Goal: Transaction & Acquisition: Purchase product/service

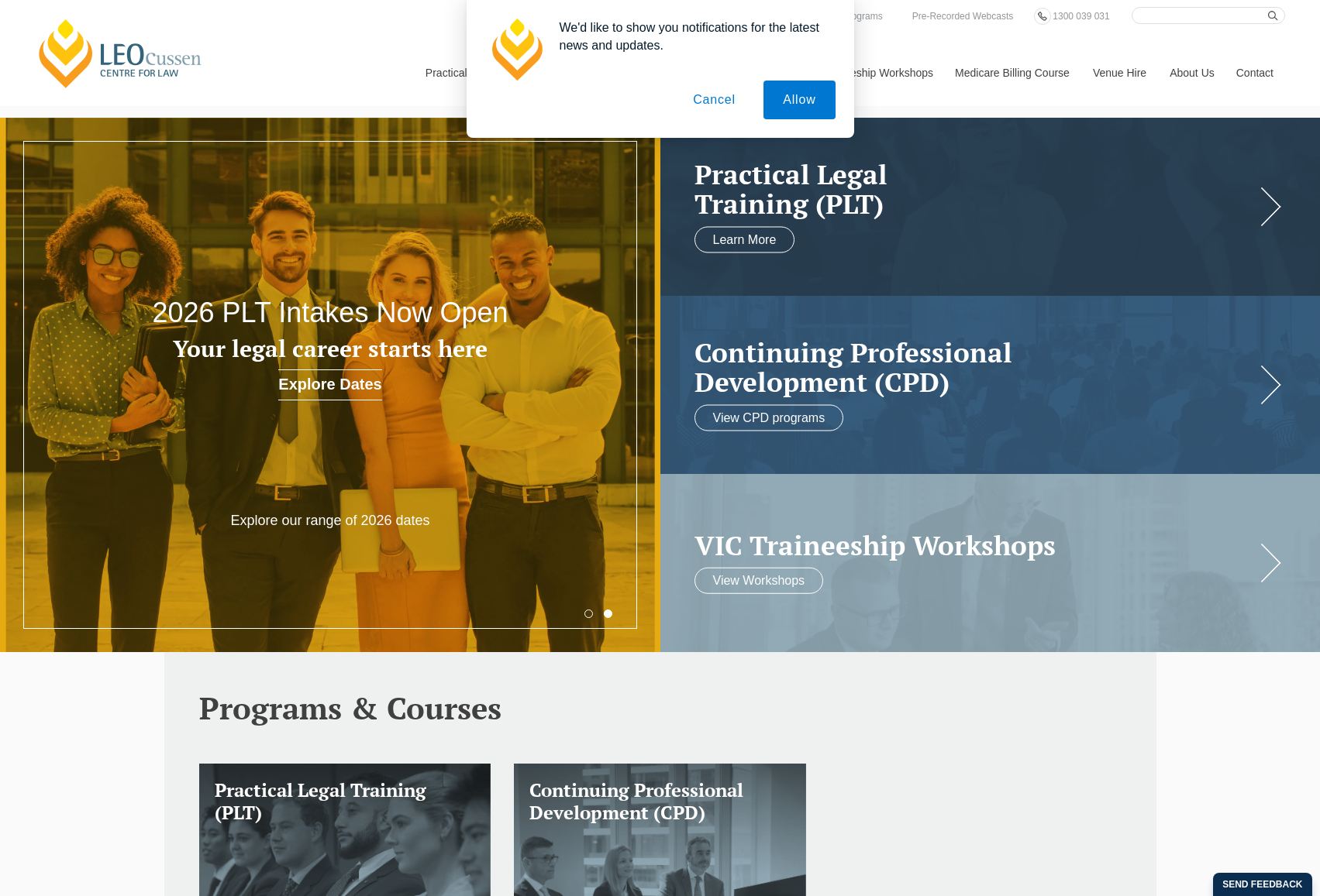
click at [731, 93] on button "Cancel" at bounding box center [714, 100] width 81 height 39
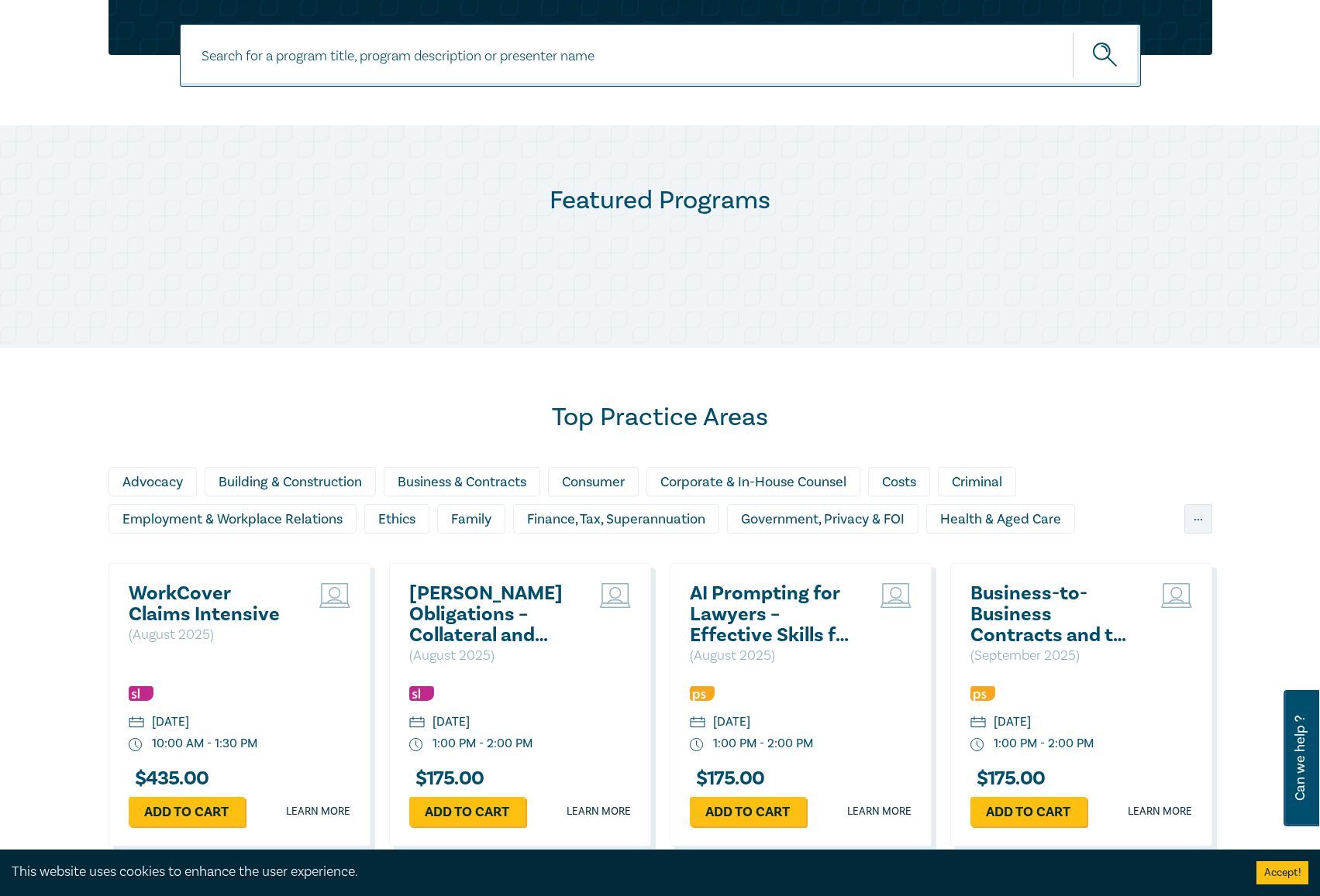
scroll to position [542, 0]
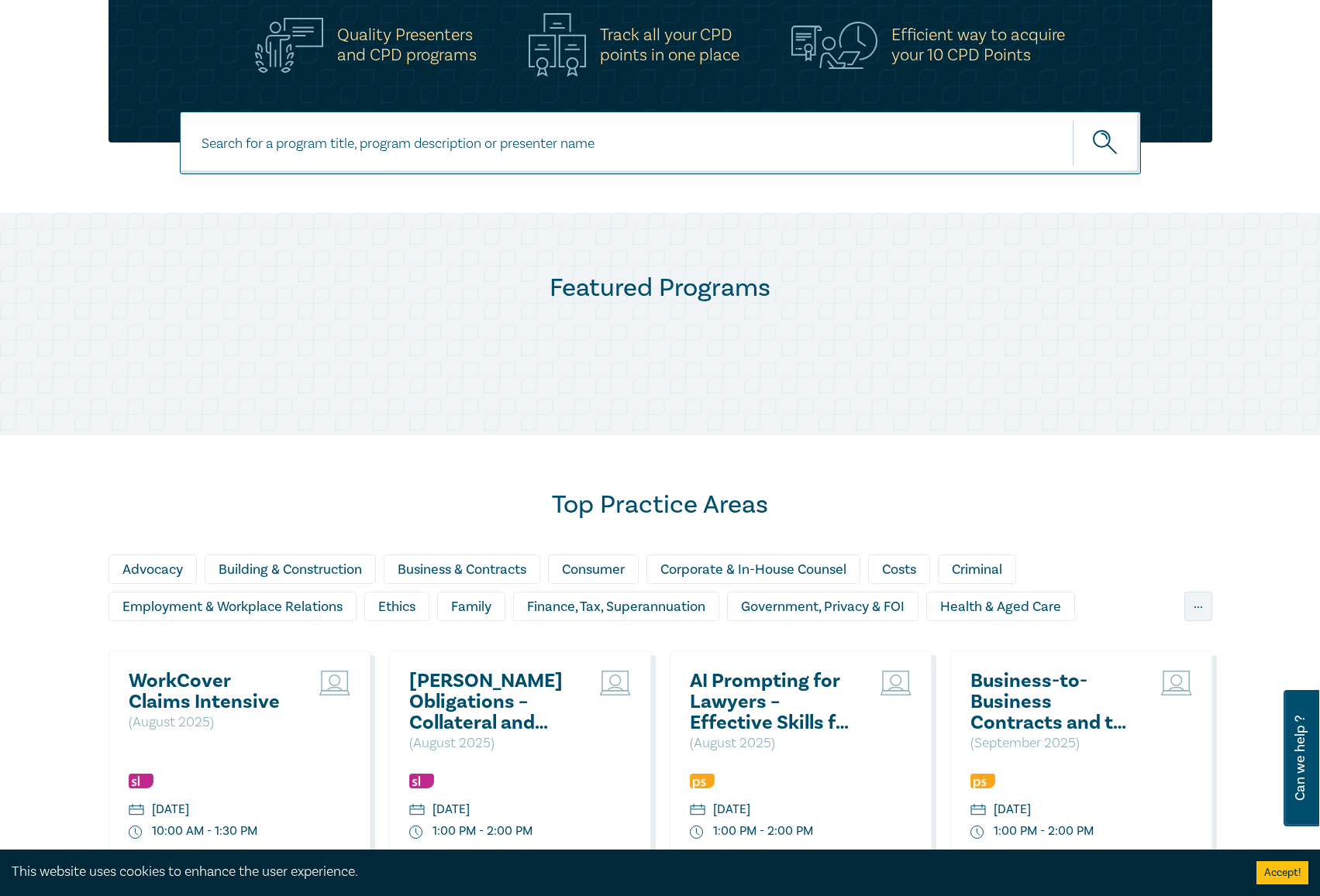
click at [1133, 452] on div "Top Practice Areas Advocacy Building & Construction Business & Contracts Consum…" at bounding box center [660, 779] width 1320 height 689
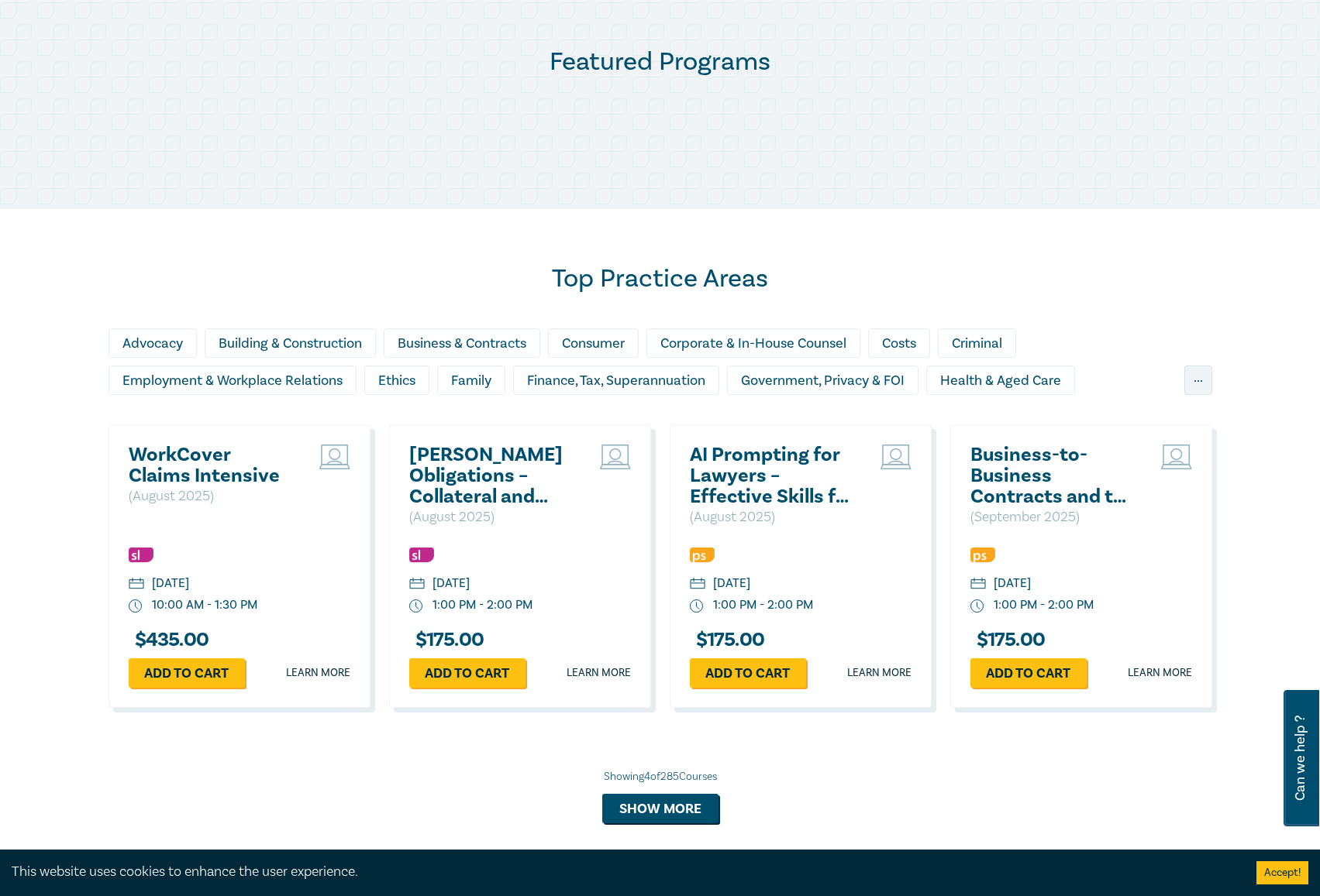
scroll to position [775, 0]
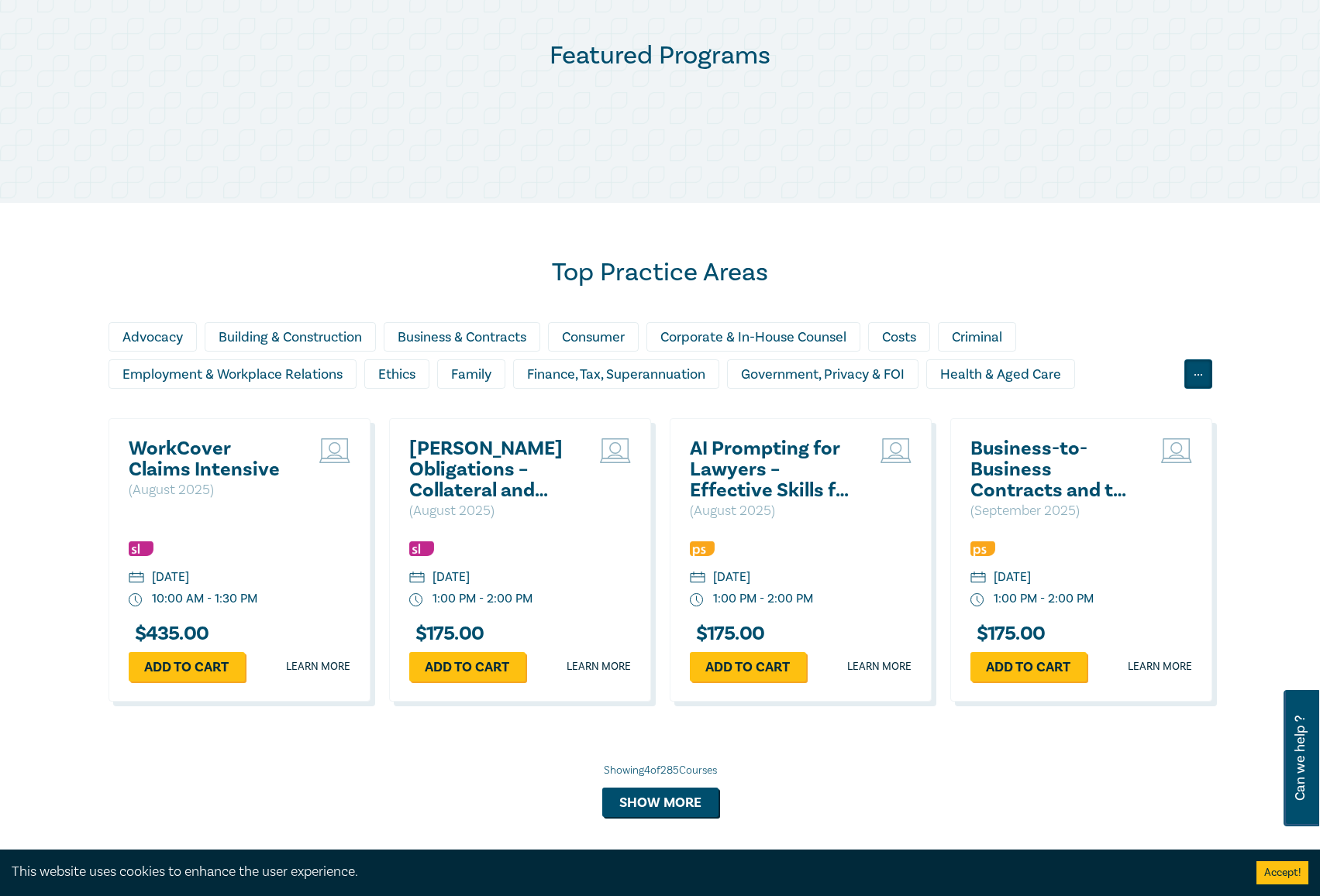
click at [1192, 376] on div "..." at bounding box center [1198, 374] width 28 height 30
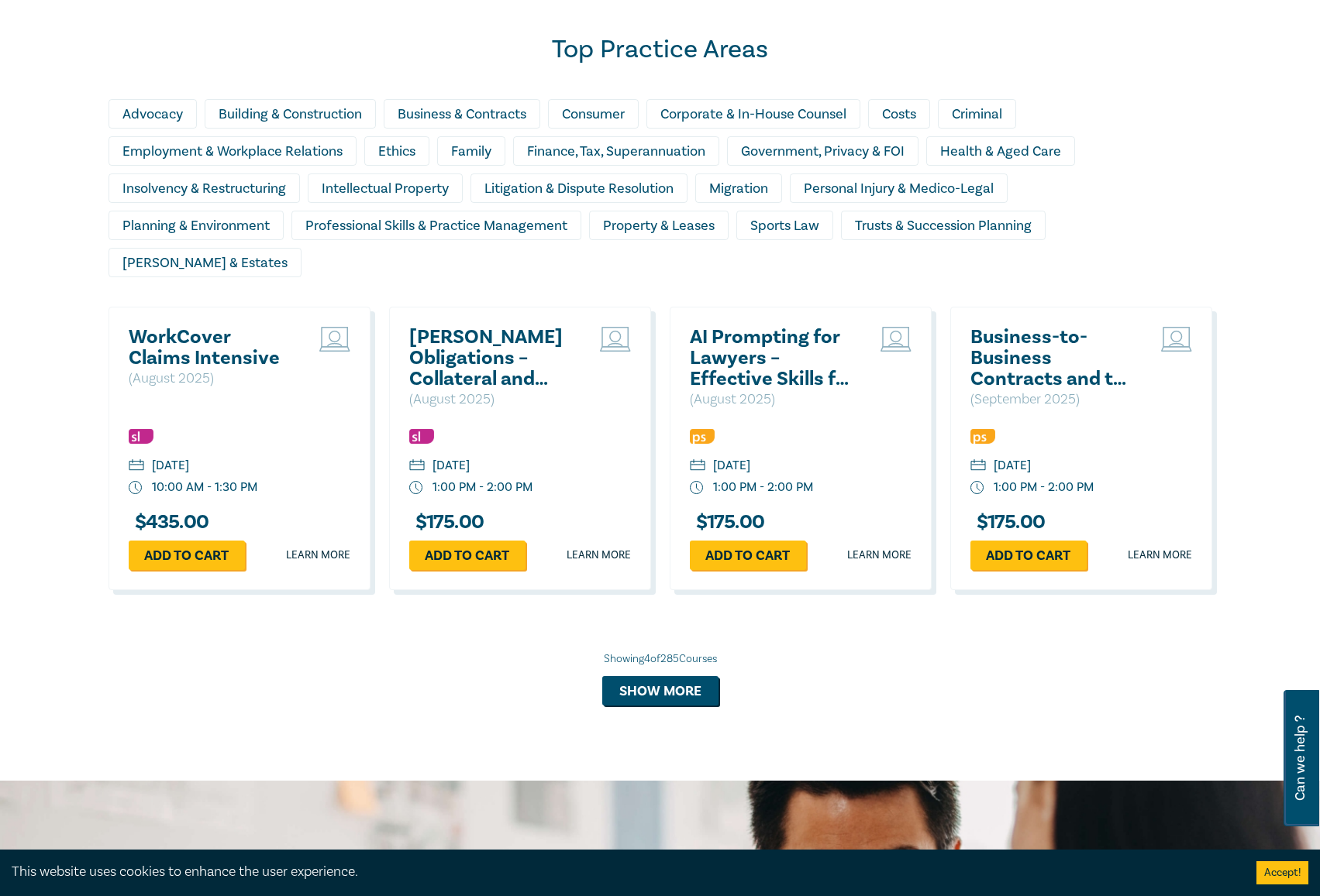
scroll to position [1007, 0]
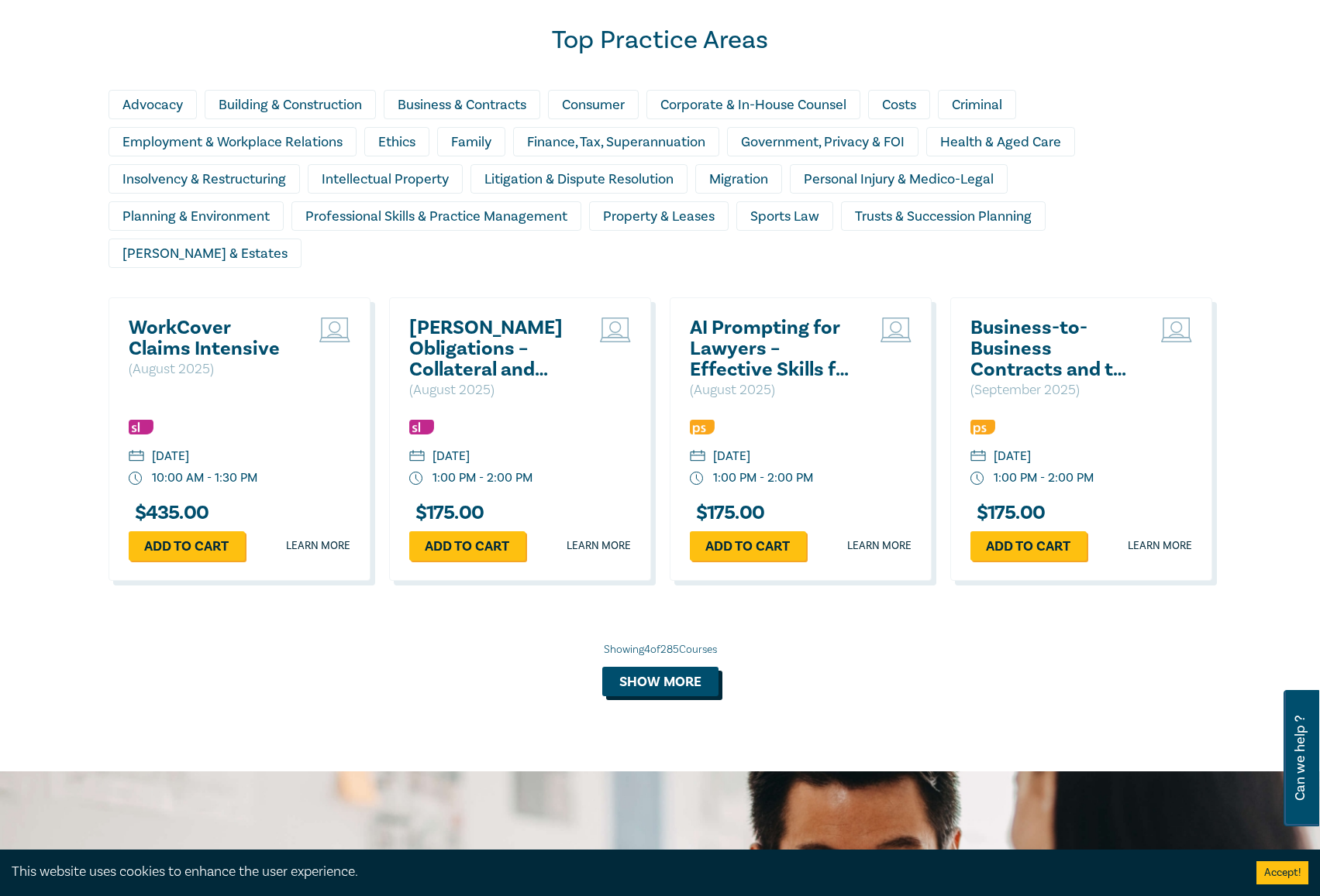
click at [664, 667] on button "Show more" at bounding box center [660, 681] width 116 height 30
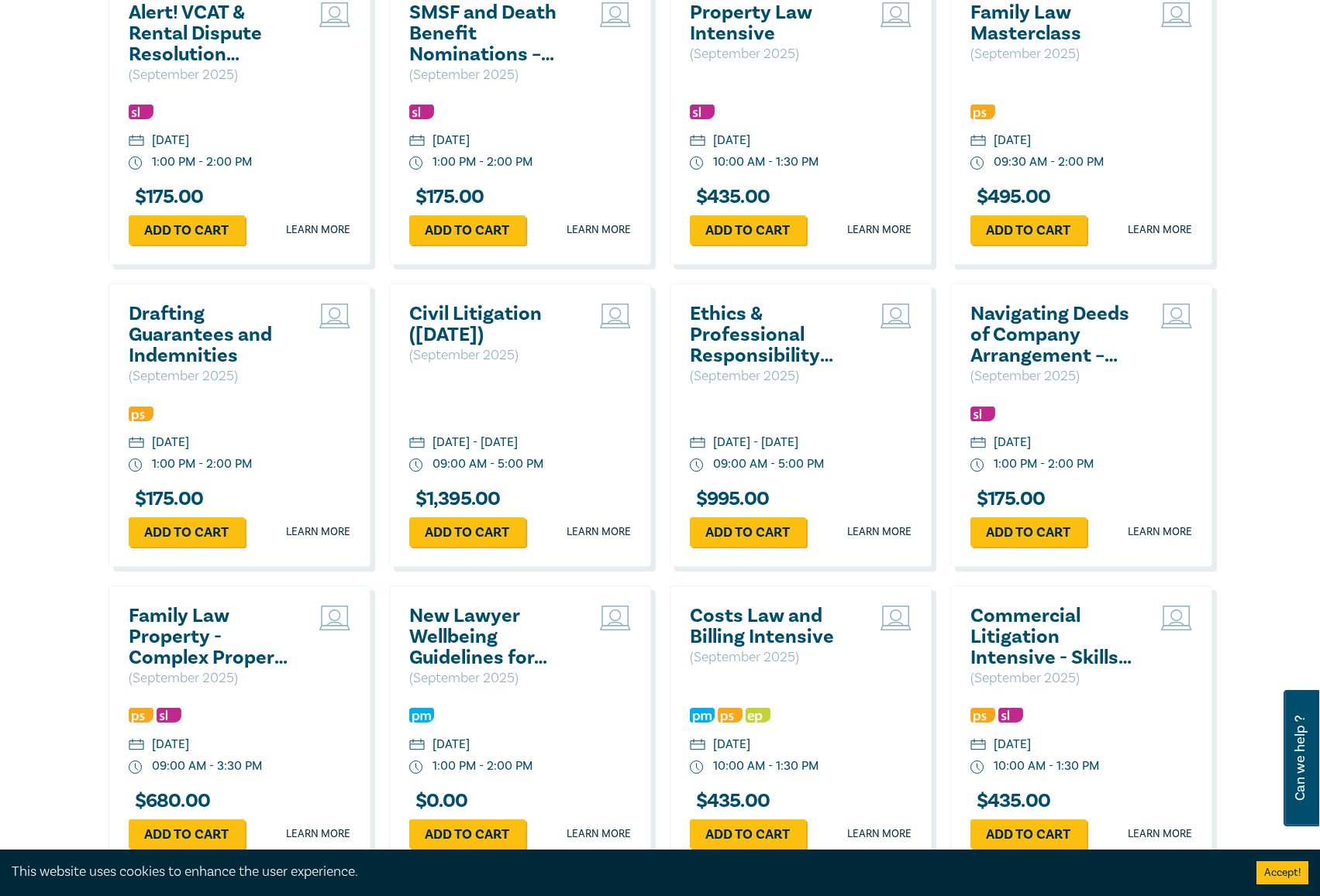
scroll to position [1937, 0]
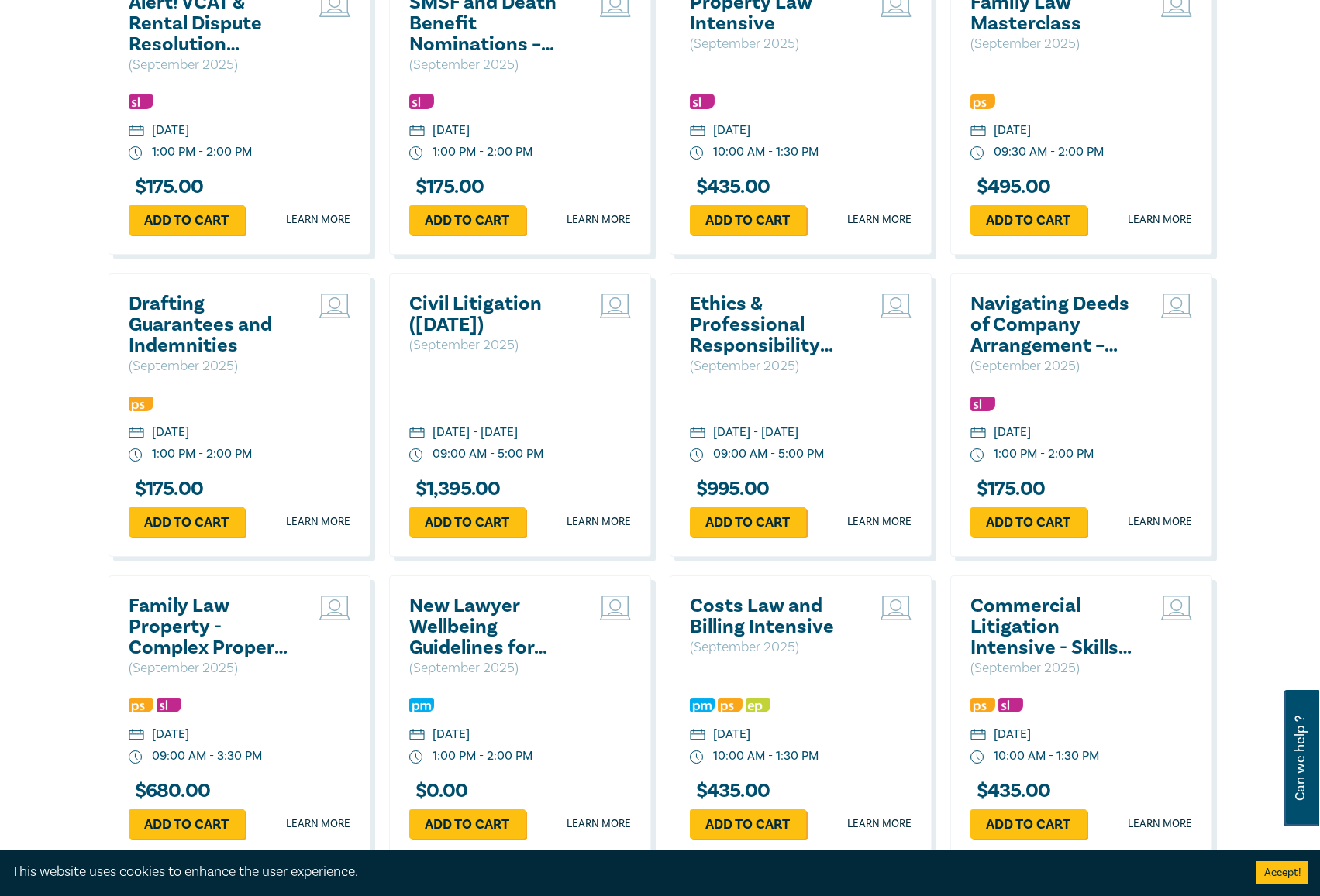
click at [491, 603] on h2 "New Lawyer Wellbeing Guidelines for Legal Workplaces" at bounding box center [492, 627] width 166 height 63
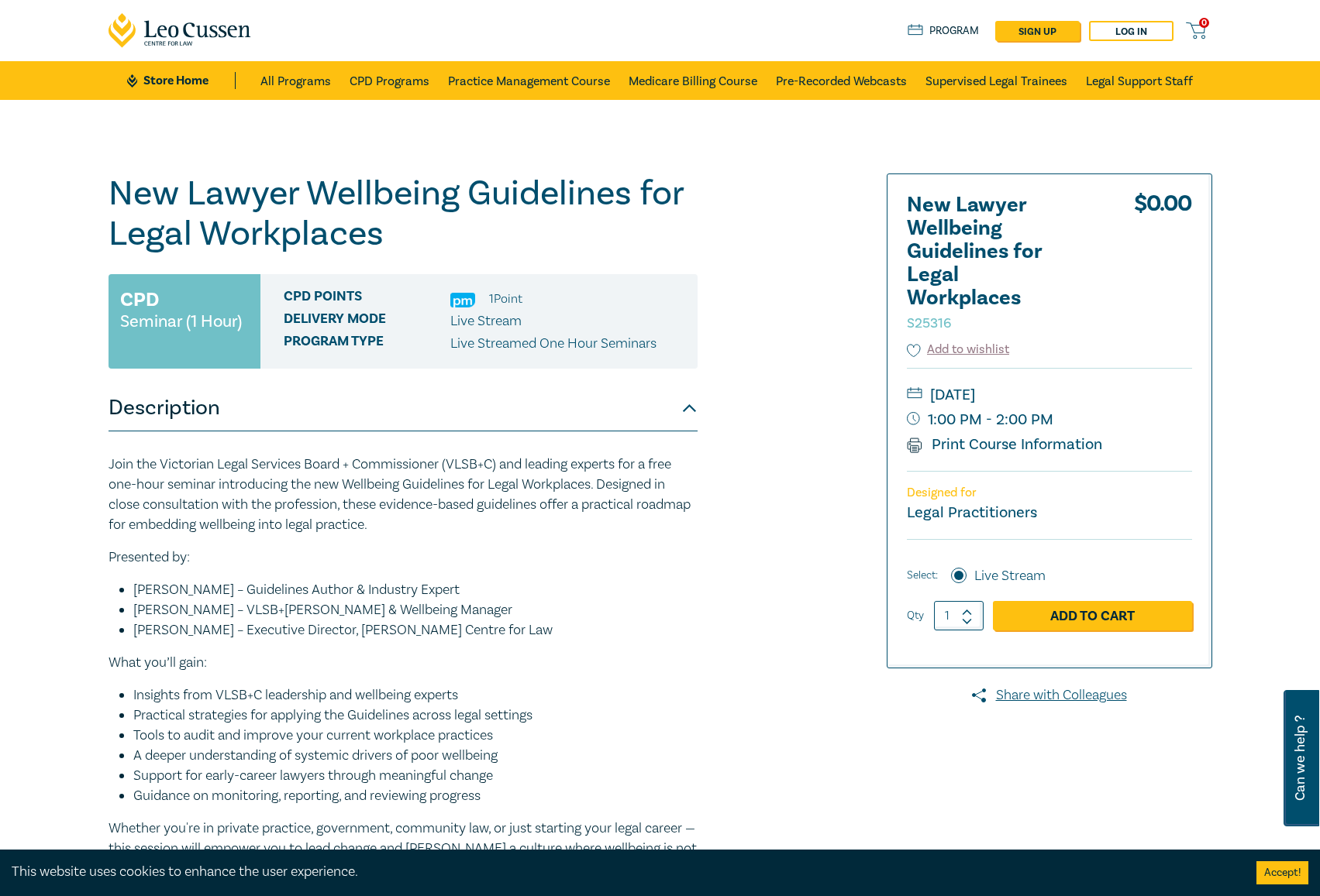
drag, startPoint x: 439, startPoint y: 479, endPoint x: 402, endPoint y: 490, distance: 38.6
click at [402, 490] on p "Join the Victorian Legal Services Board + Commissioner (VLSB+C) and leading exp…" at bounding box center [403, 495] width 589 height 81
drag, startPoint x: 718, startPoint y: 494, endPoint x: 634, endPoint y: 491, distance: 84.1
click at [634, 491] on p "Join the Victorian Legal Services Board + Commissioner (VLSB+C) and leading exp…" at bounding box center [403, 495] width 589 height 81
click at [856, 507] on div at bounding box center [1034, 576] width 374 height 806
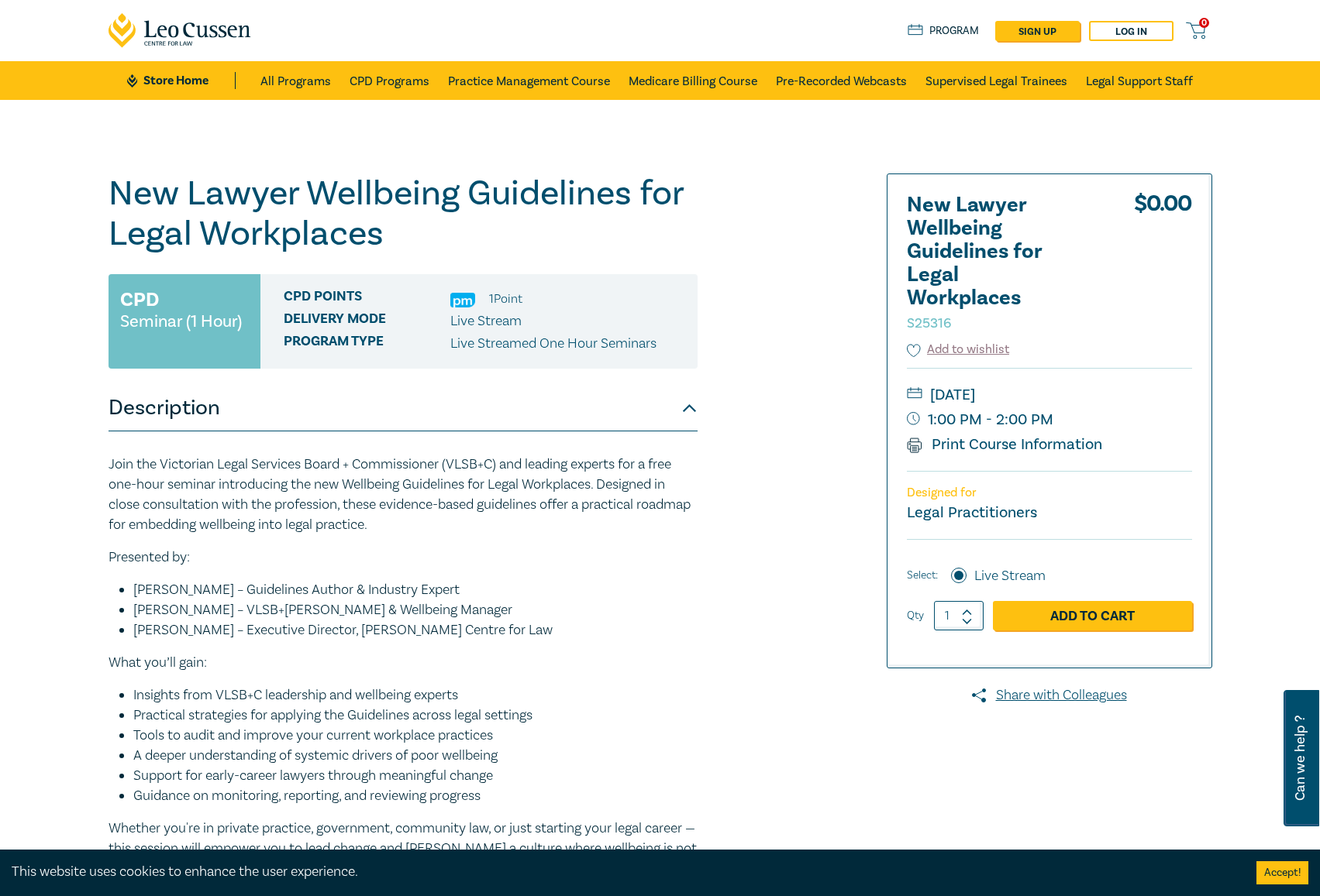
drag, startPoint x: 863, startPoint y: 492, endPoint x: 827, endPoint y: 496, distance: 36.2
click at [827, 496] on div "New Lawyer Wellbeing Guidelines for Legal Workplaces S25316 CPD Seminar (1 Hour…" at bounding box center [473, 576] width 748 height 806
click at [1024, 608] on link "Add to Cart" at bounding box center [1092, 616] width 199 height 30
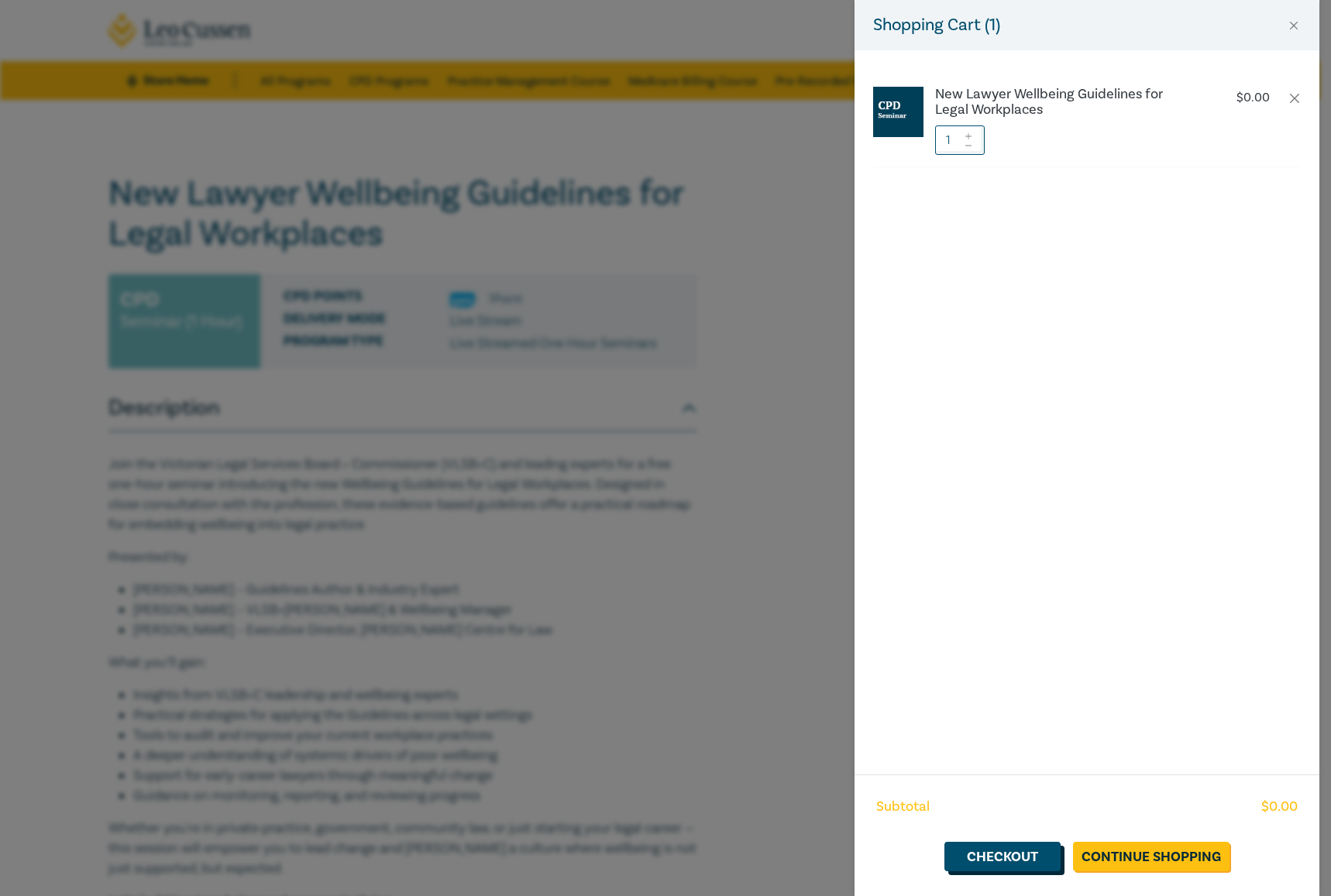
click at [1025, 851] on link "Checkout" at bounding box center [1002, 856] width 116 height 30
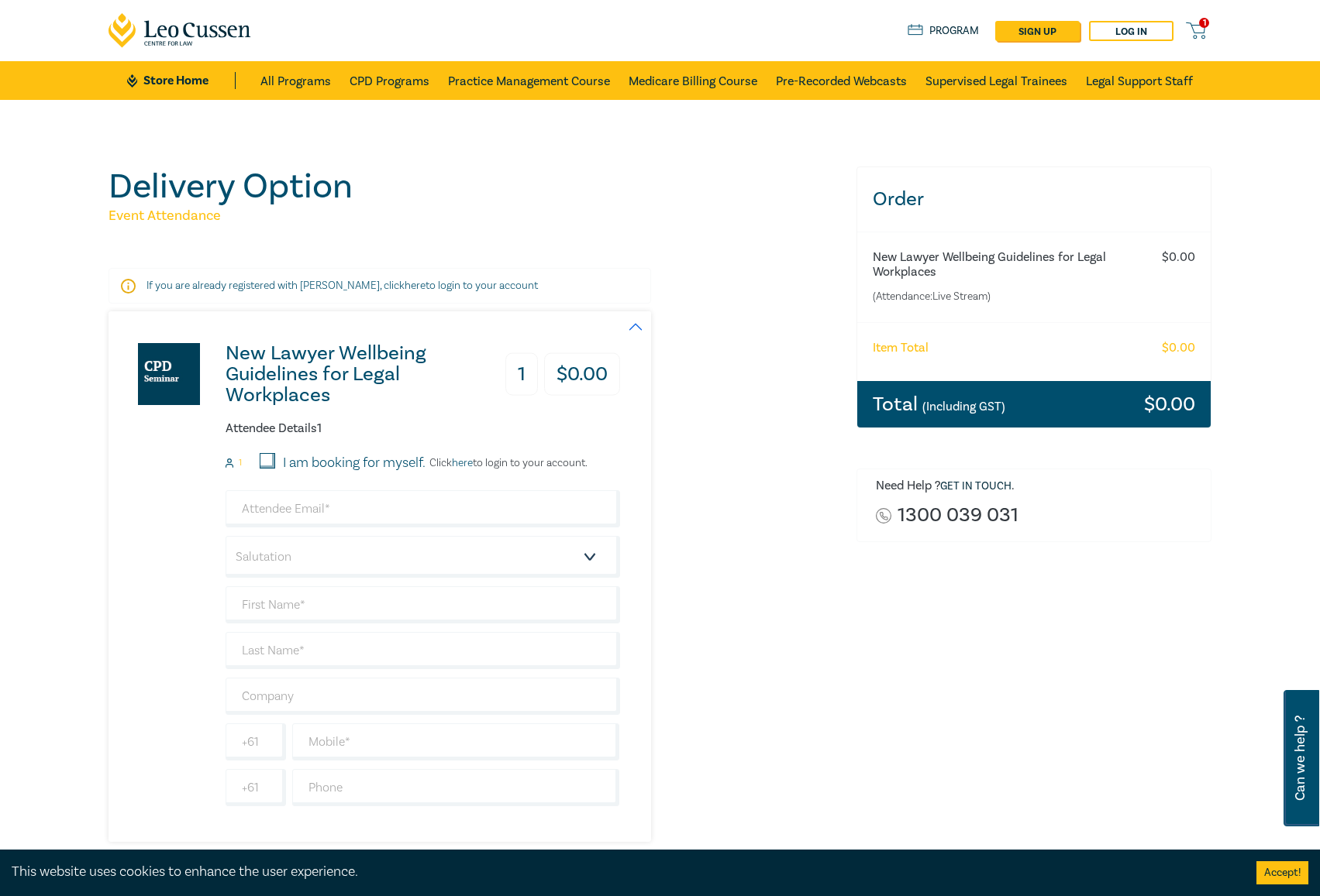
click at [327, 434] on h6 "Attendee Details 1" at bounding box center [423, 429] width 395 height 14
click at [470, 288] on p "If you are already registered with Leo Cussen, click here to login to your acco…" at bounding box center [379, 285] width 467 height 15
click at [380, 280] on p "If you are already registered with Leo Cussen, click here to login to your acco…" at bounding box center [379, 285] width 467 height 15
click at [405, 283] on link "here" at bounding box center [415, 286] width 21 height 14
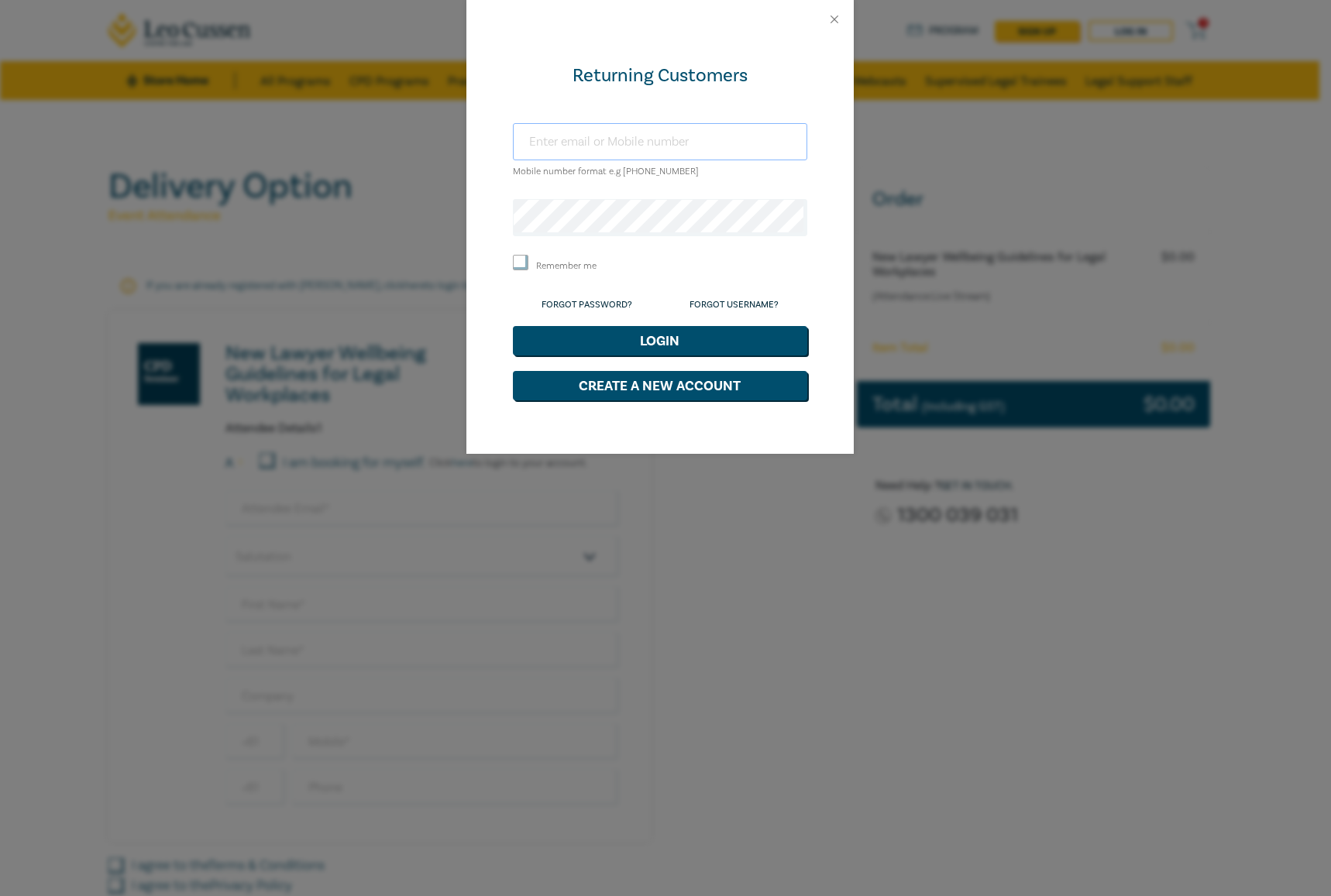
click at [657, 151] on input "text" at bounding box center [661, 141] width 295 height 37
click at [457, 288] on div "Returning Customers Mobile number format e.g +61 000000000 Remember me Forgot P…" at bounding box center [665, 448] width 1331 height 896
click at [576, 301] on link "Forgot Password?" at bounding box center [586, 305] width 91 height 12
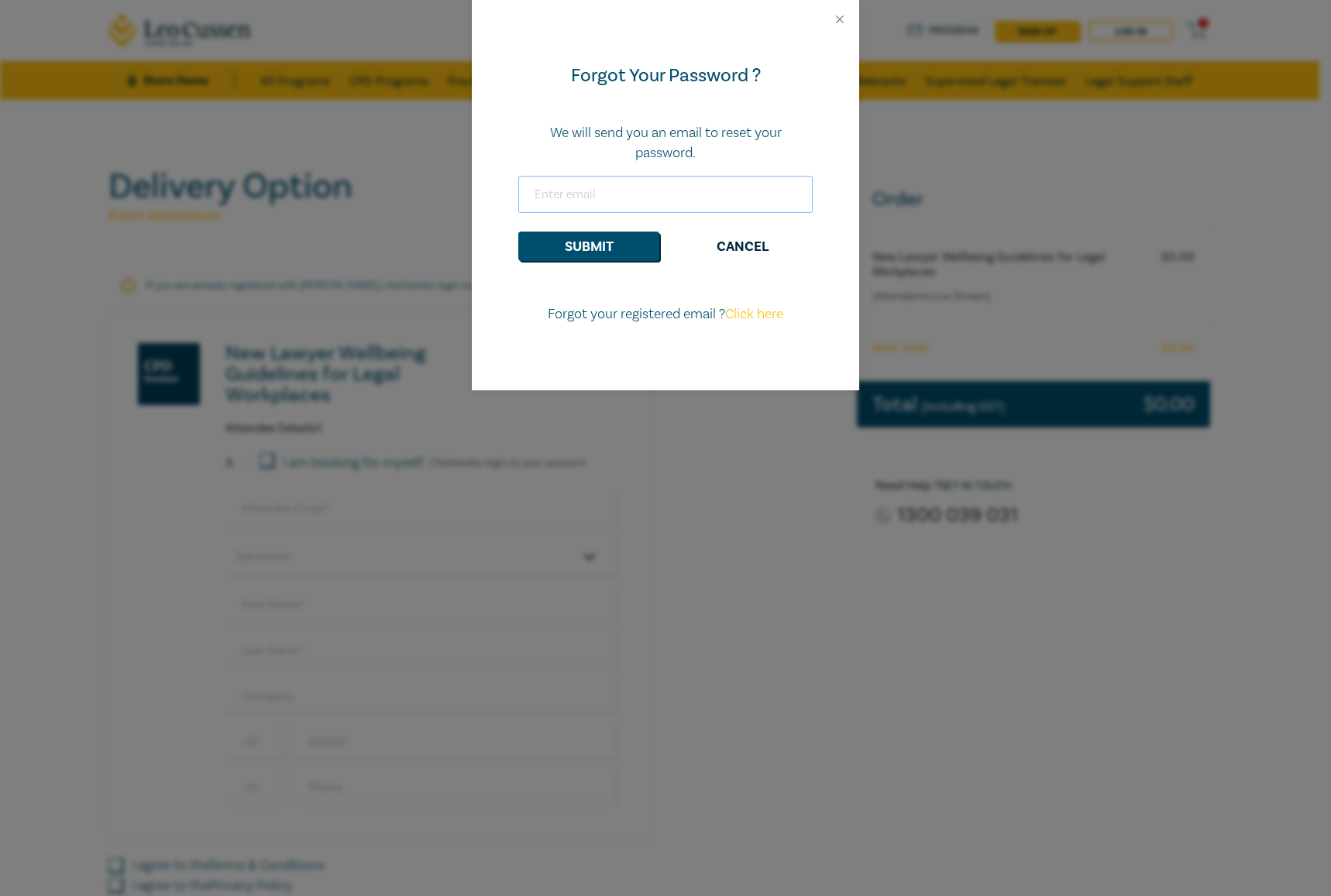
click at [713, 192] on input "email" at bounding box center [666, 194] width 295 height 37
type input "[EMAIL_ADDRESS][DOMAIN_NAME]"
click at [519, 232] on button "Submit" at bounding box center [589, 246] width 141 height 30
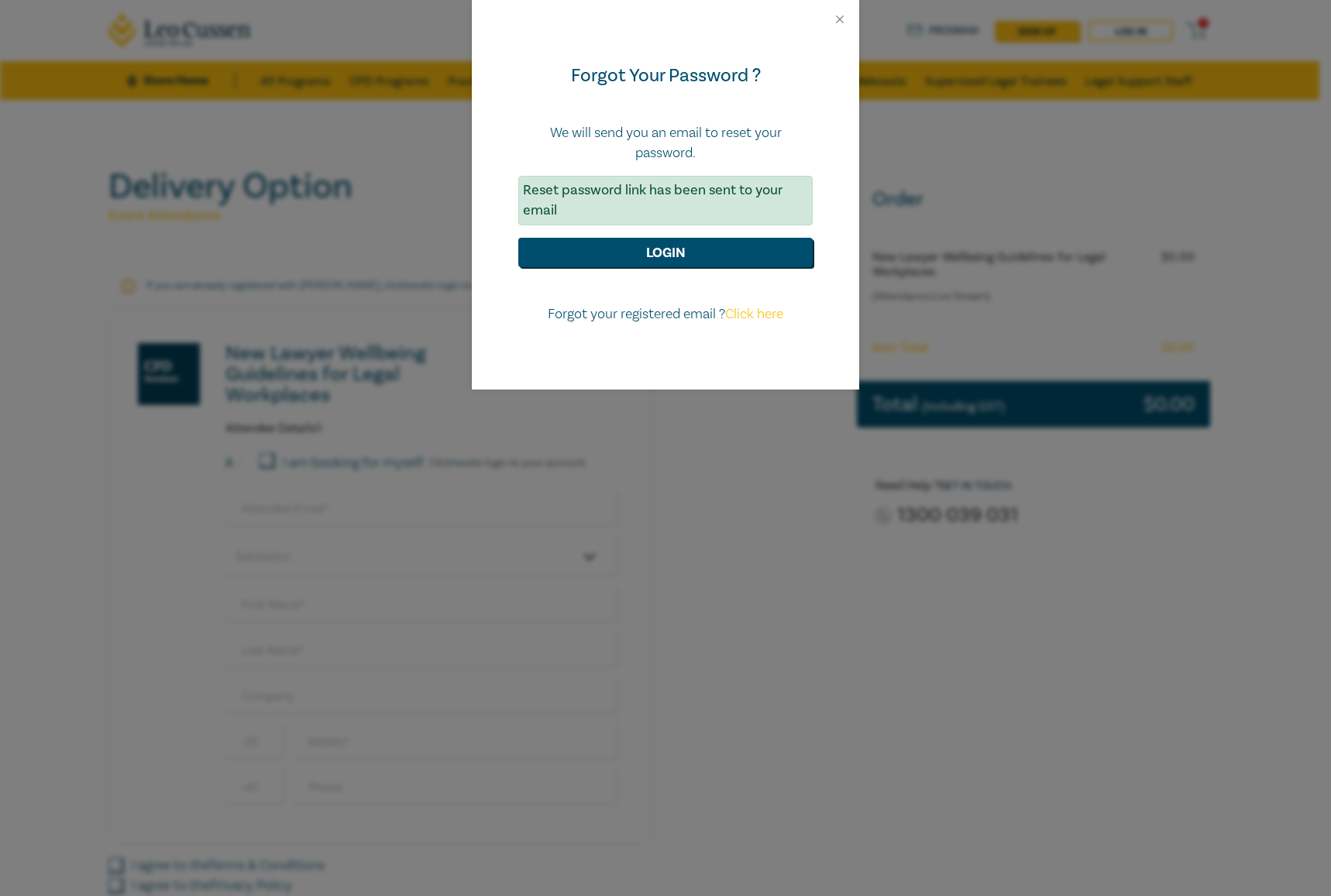
click at [1184, 537] on div "Forgot Your Password ? We will send you an email to reset your password. Reset …" at bounding box center [665, 448] width 1331 height 896
click at [1117, 320] on div "Forgot Your Password ? We will send you an email to reset your password. Reset …" at bounding box center [665, 448] width 1331 height 896
click at [574, 255] on button "Login" at bounding box center [666, 253] width 295 height 30
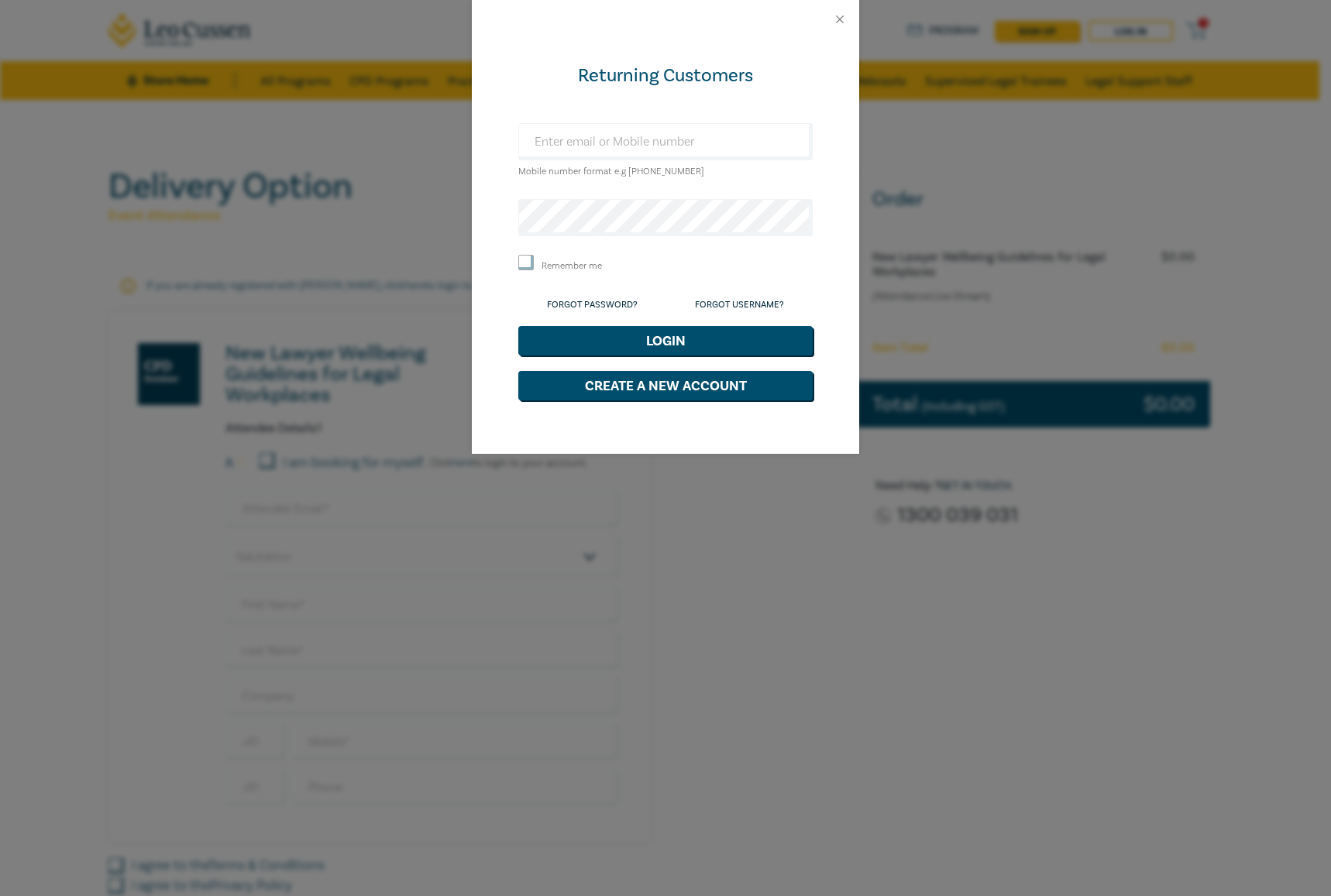
click at [1121, 413] on div "Returning Customers Mobile number format e.g +61 000000000 Remember me Forgot P…" at bounding box center [665, 448] width 1331 height 896
click at [1092, 348] on div "Returning Customers Mobile number format e.g +61 000000000 Remember me Forgot P…" at bounding box center [665, 448] width 1331 height 896
click at [1242, 303] on div "Returning Customers Mobile number format e.g +61 000000000 Remember me Forgot P…" at bounding box center [665, 448] width 1331 height 896
click at [457, 320] on div "Returning Customers Mobile number format e.g +61 000000000 Remember me Forgot P…" at bounding box center [665, 448] width 1331 height 896
click at [1121, 214] on div "Returning Customers Mobile number format e.g +61 000000000 Remember me Forgot P…" at bounding box center [665, 448] width 1331 height 896
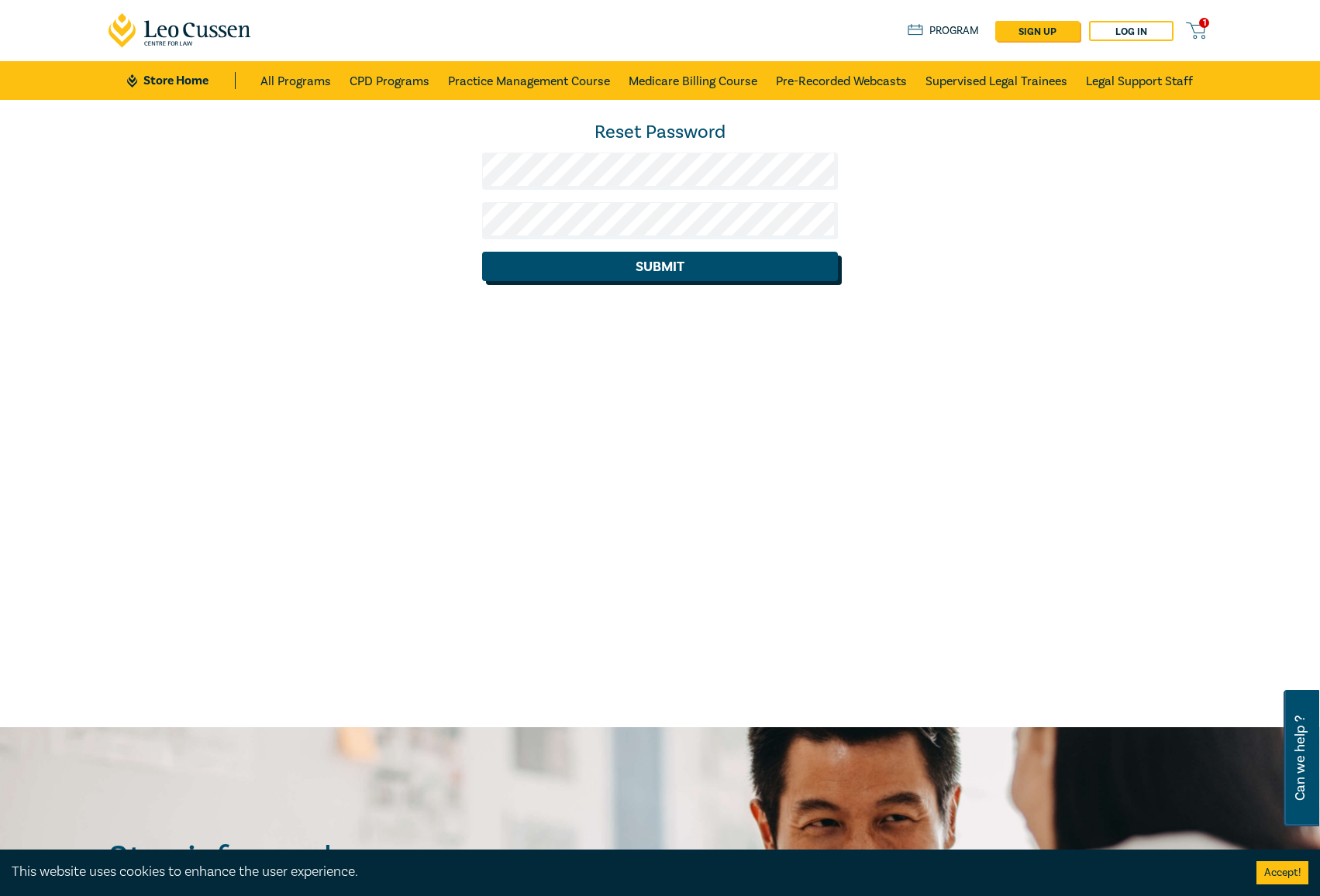
click at [584, 261] on button "Submit" at bounding box center [660, 266] width 356 height 30
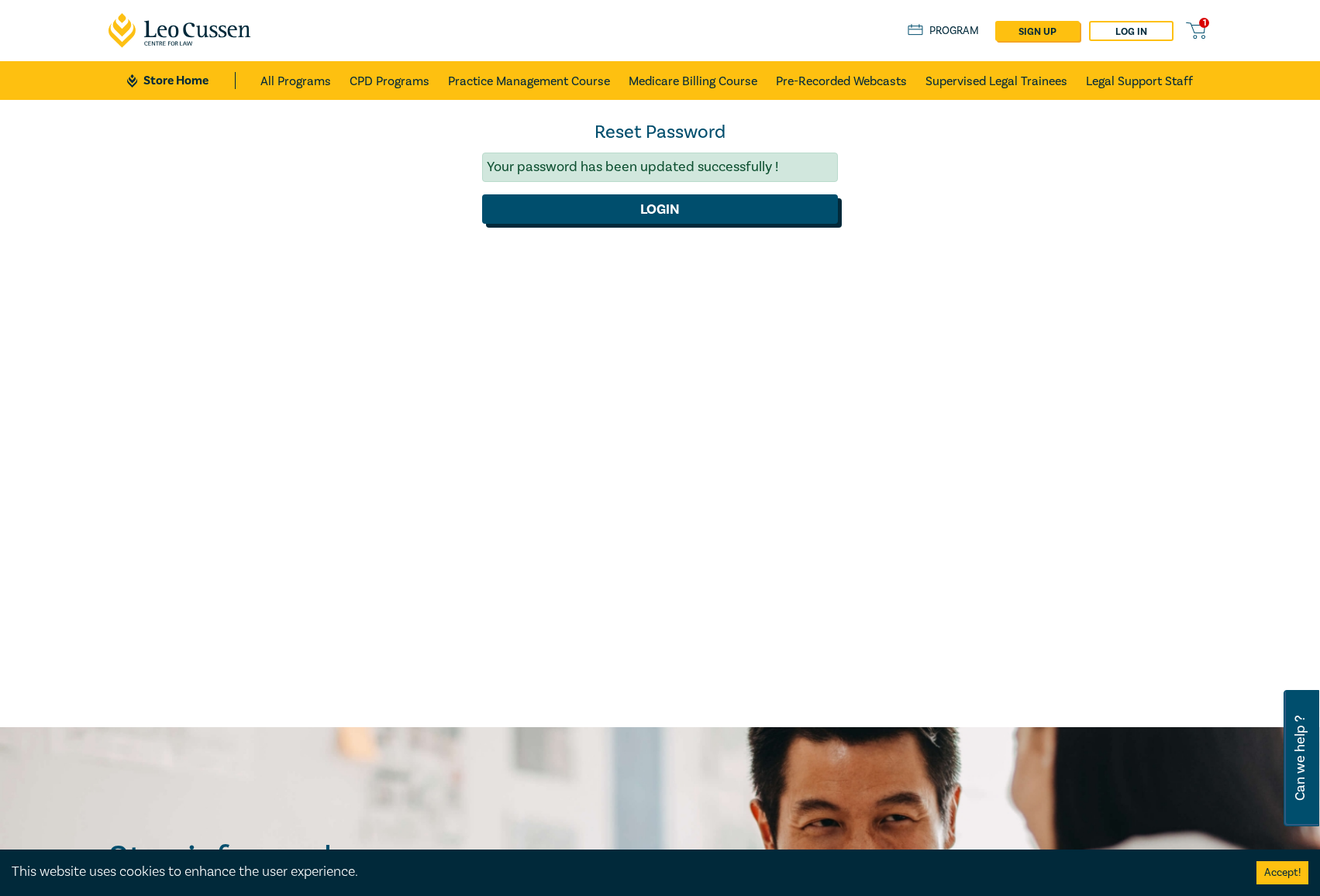
click at [524, 218] on button "Login" at bounding box center [660, 208] width 356 height 30
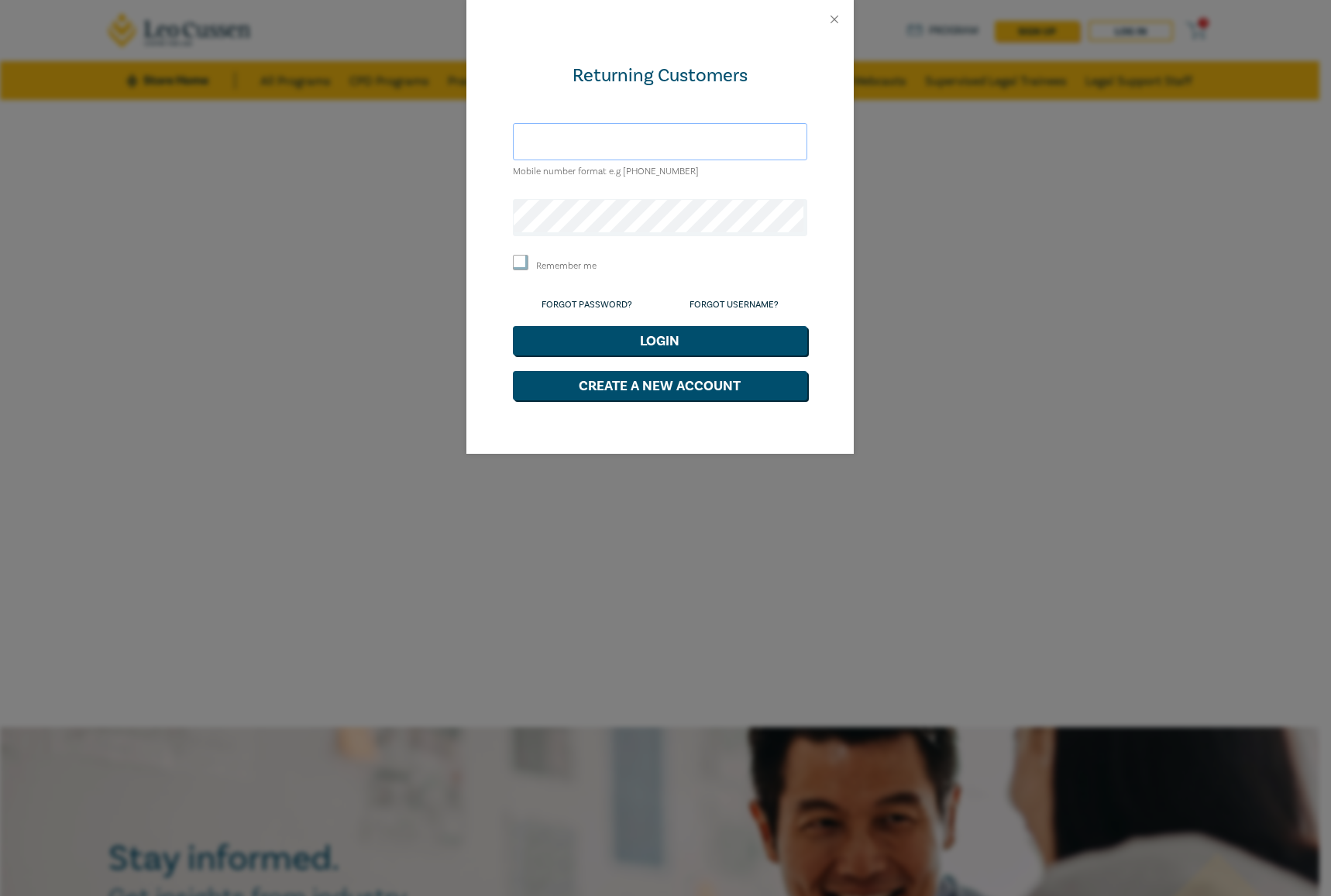
click at [611, 144] on input "text" at bounding box center [661, 141] width 295 height 37
click at [513, 326] on button "Login" at bounding box center [661, 341] width 295 height 30
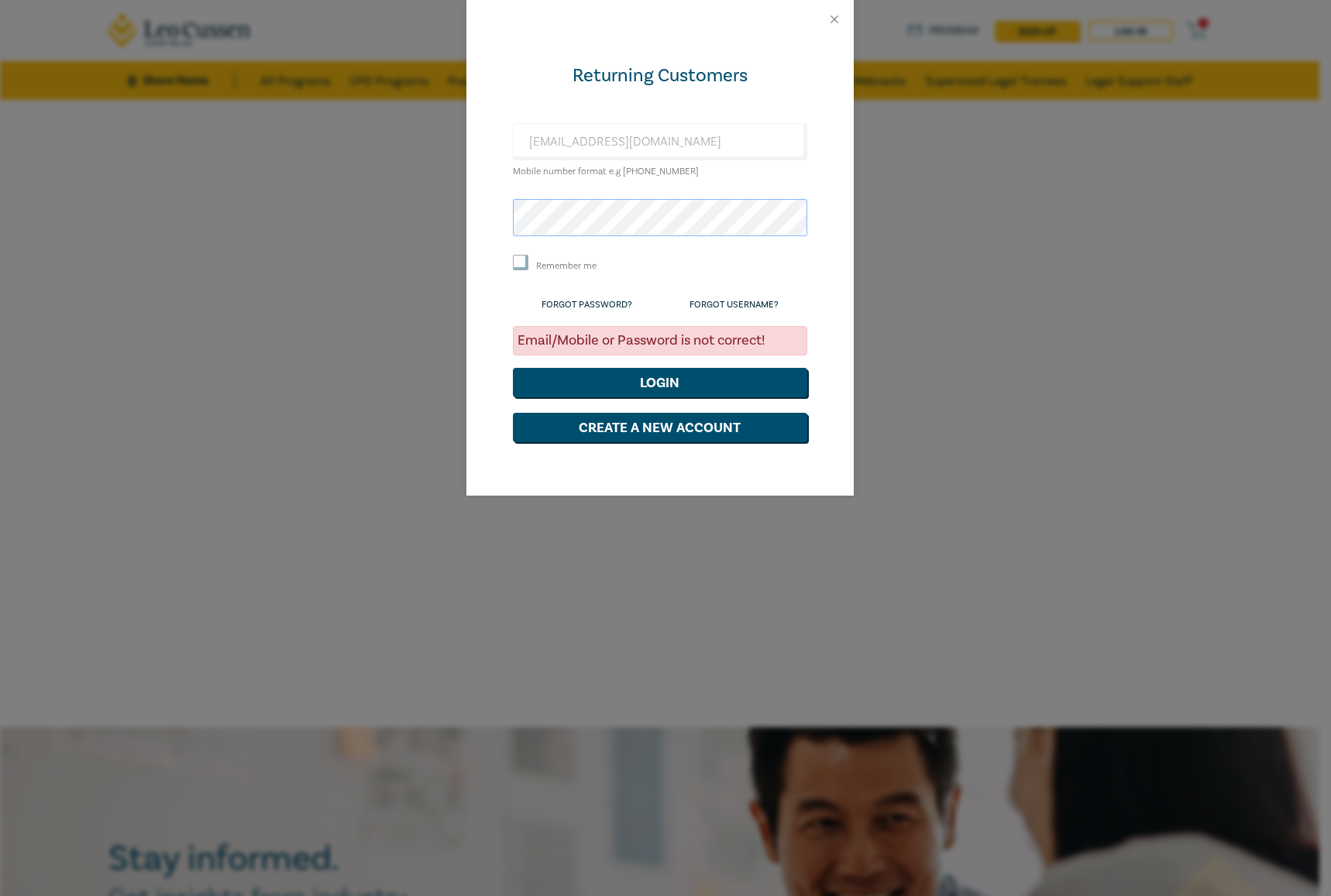
click at [503, 207] on div "Returning Customers tbraue@loecussen.edu.au Mobile number format e.g +61 000000…" at bounding box center [660, 267] width 387 height 457
click at [584, 144] on input "tbraue@loecussen.edu.au" at bounding box center [661, 141] width 295 height 37
click at [589, 142] on input "tbraue@lecussen.edu.au" at bounding box center [661, 141] width 295 height 37
type input "[EMAIL_ADDRESS][DOMAIN_NAME]"
click at [513, 368] on button "Login" at bounding box center [661, 382] width 295 height 30
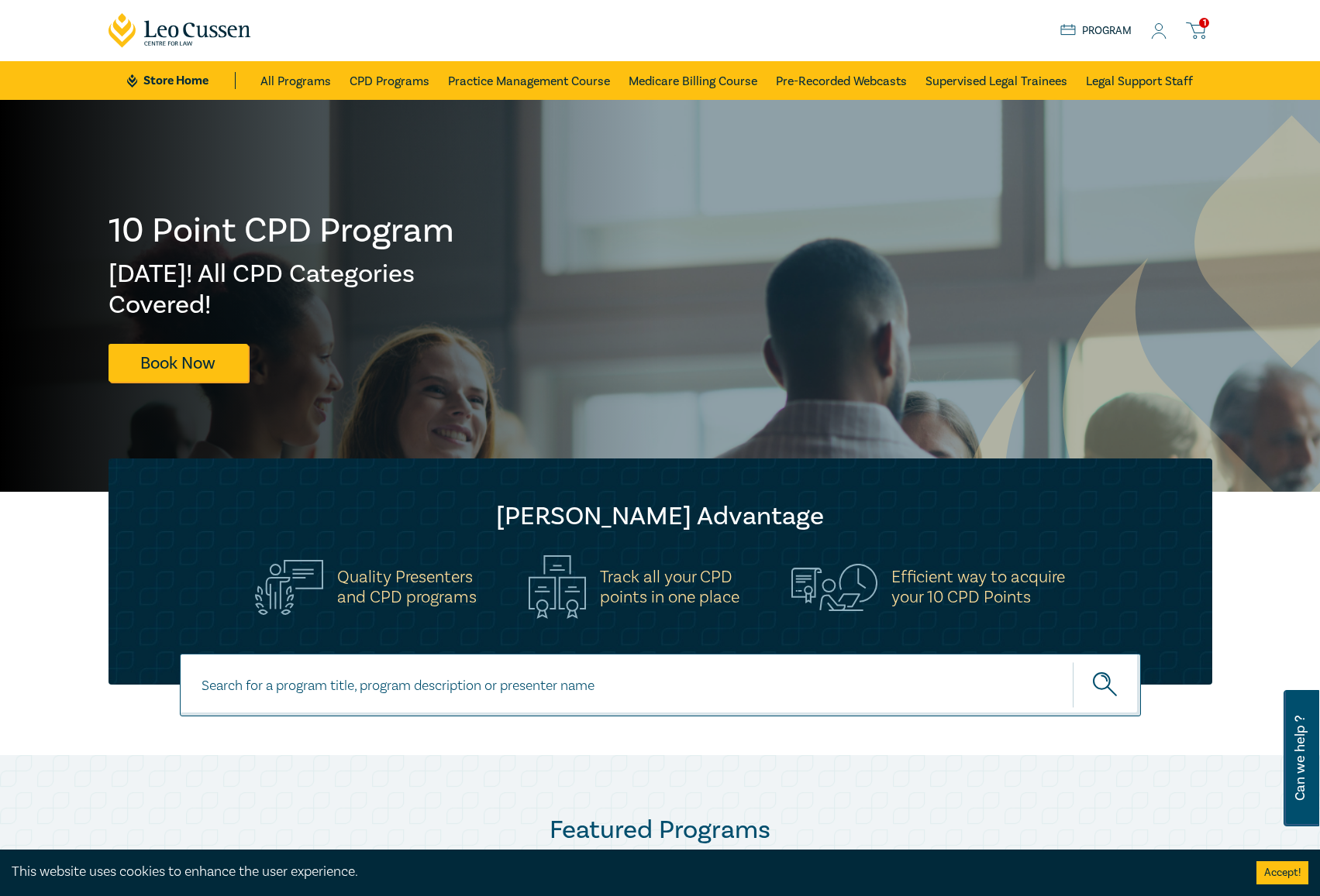
click at [1047, 440] on img at bounding box center [1291, 552] width 676 height 874
click at [620, 466] on div "[PERSON_NAME] Advantage Quality Presenters and CPD programs Track all your CPD …" at bounding box center [660, 572] width 1103 height 226
click at [450, 348] on div "10 Point CPD Program [DATE]! All CPD Categories Covered! Book Now" at bounding box center [282, 296] width 347 height 171
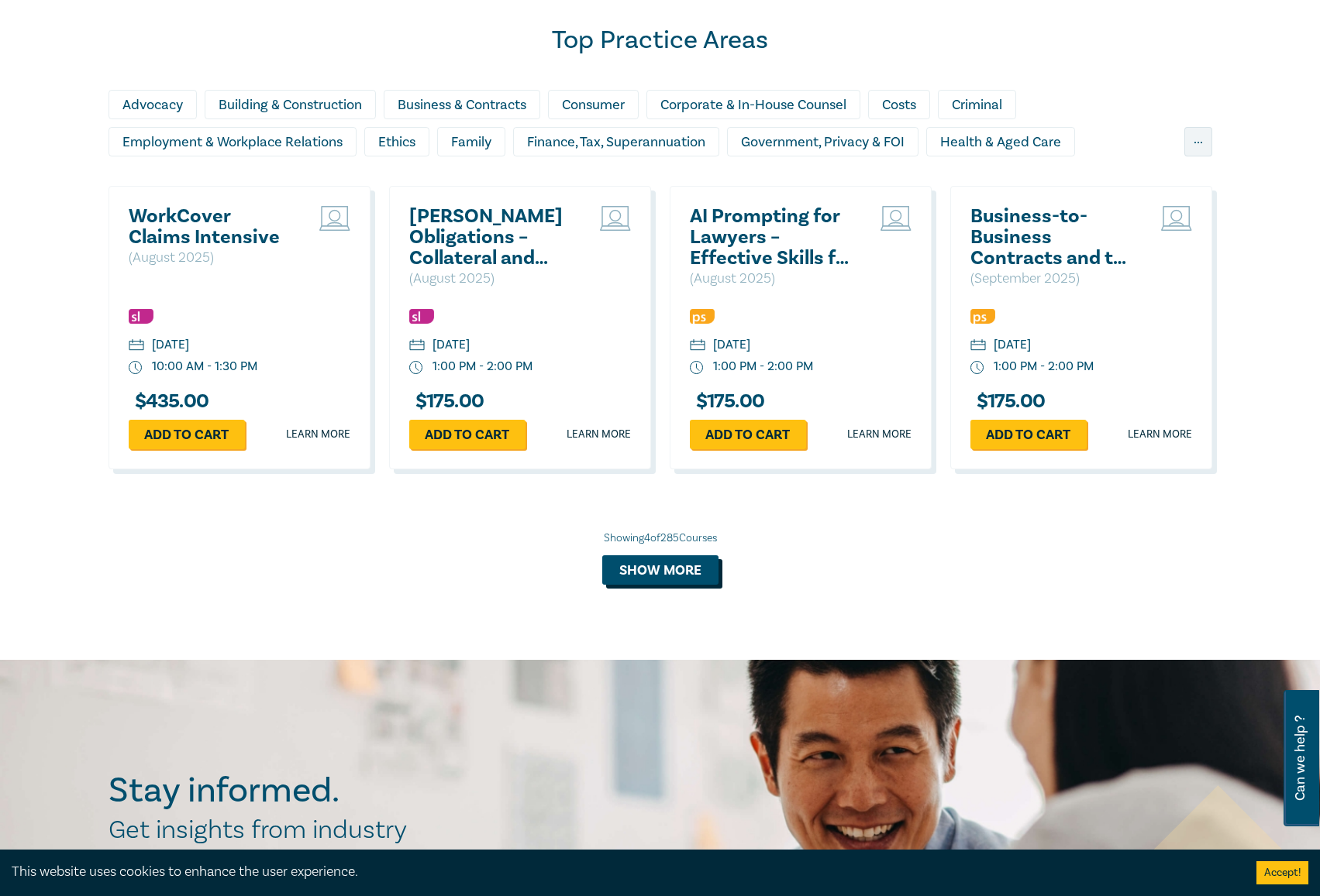
click at [625, 570] on button "Show more" at bounding box center [660, 570] width 116 height 30
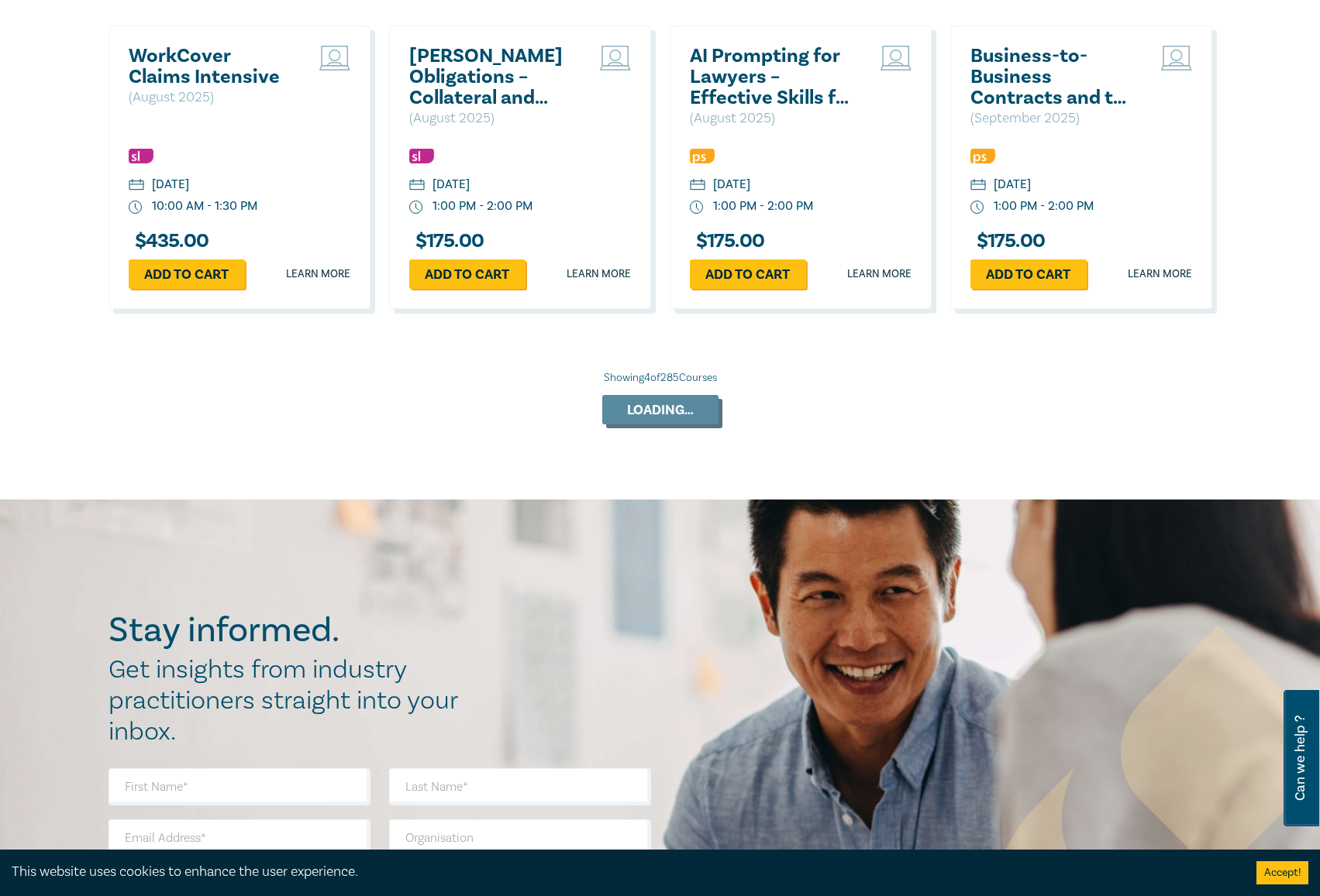
scroll to position [1239, 0]
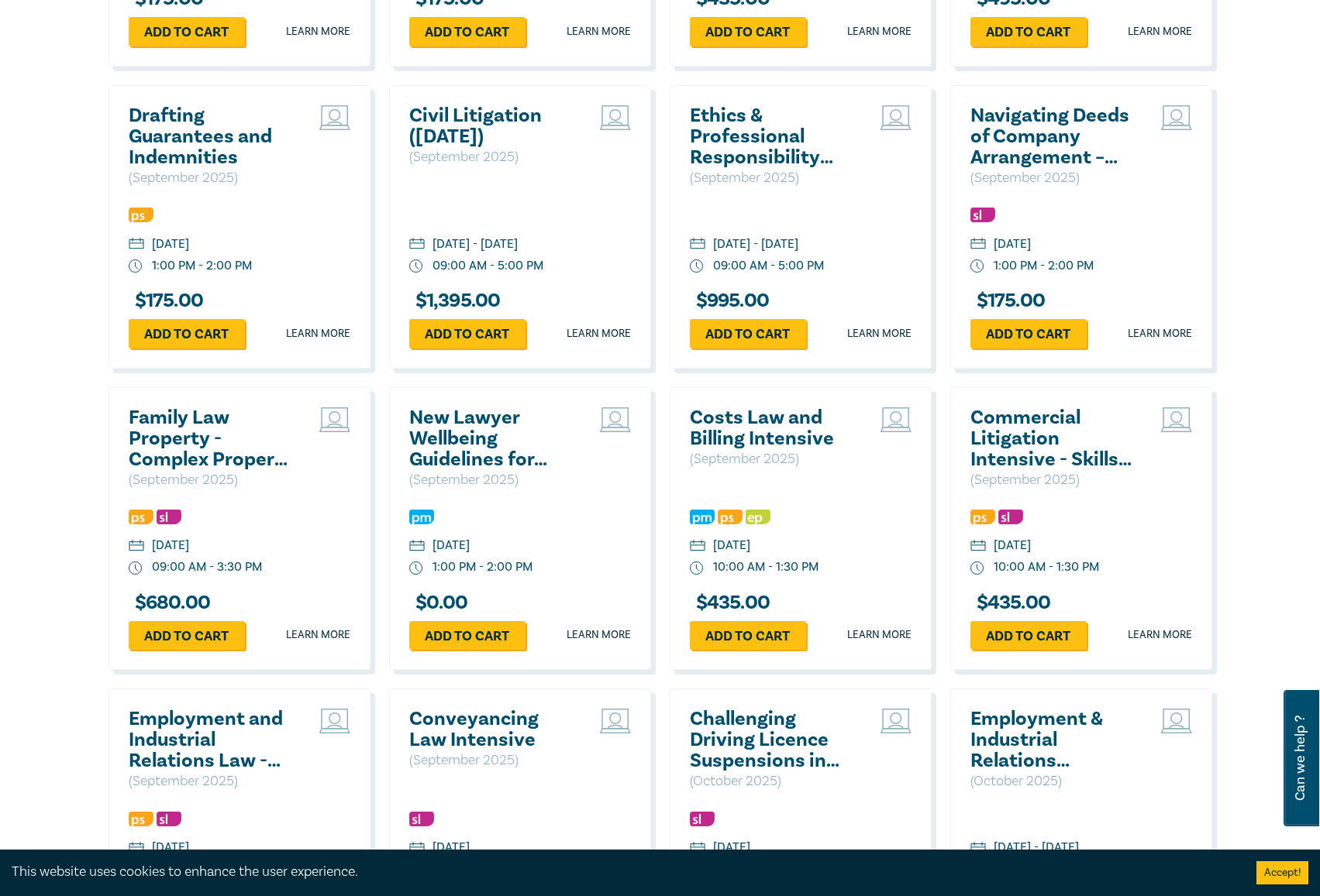
click at [510, 430] on h2 "New Lawyer Wellbeing Guidelines for Legal Workplaces" at bounding box center [492, 439] width 166 height 63
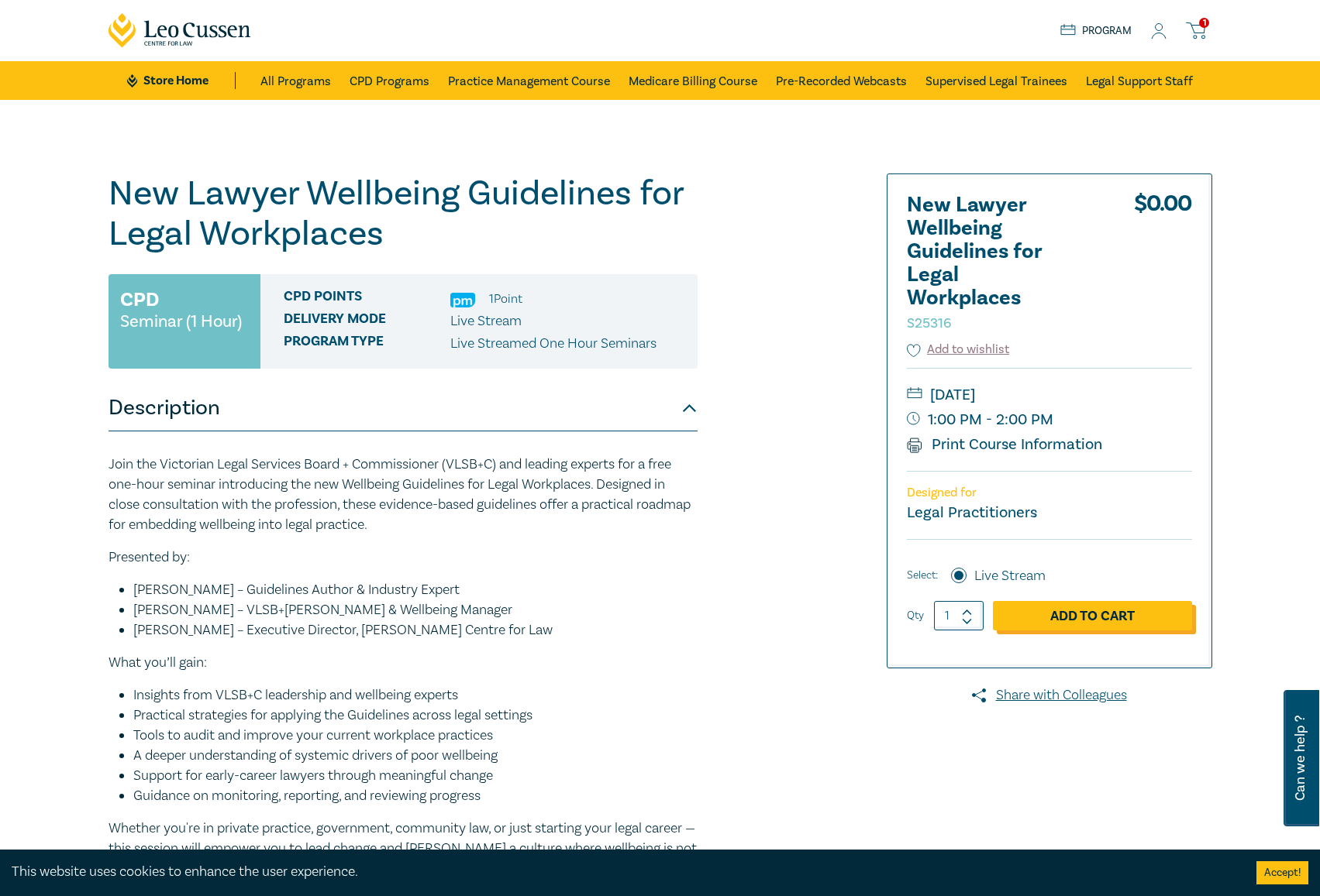
drag, startPoint x: 1077, startPoint y: 597, endPoint x: 1075, endPoint y: 610, distance: 13.2
click at [1077, 599] on div "$ 0.00 Select: Live Stream Qty 1 Add to Cart" at bounding box center [1048, 592] width 285 height 106
click at [1075, 610] on link "Add to Cart" at bounding box center [1092, 616] width 199 height 30
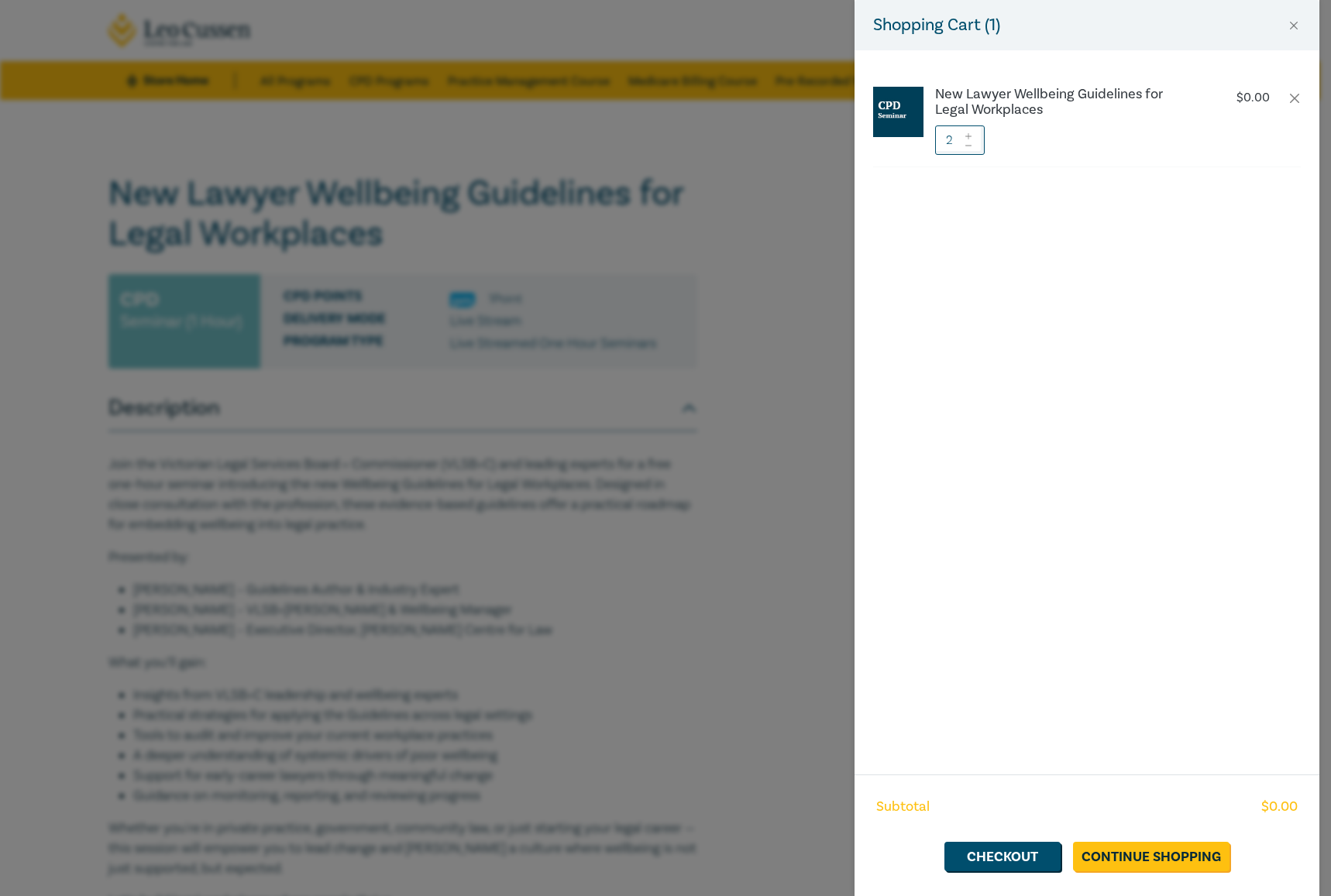
click at [968, 148] on icon at bounding box center [968, 146] width 11 height 6
click at [989, 861] on link "Checkout" at bounding box center [1002, 856] width 116 height 30
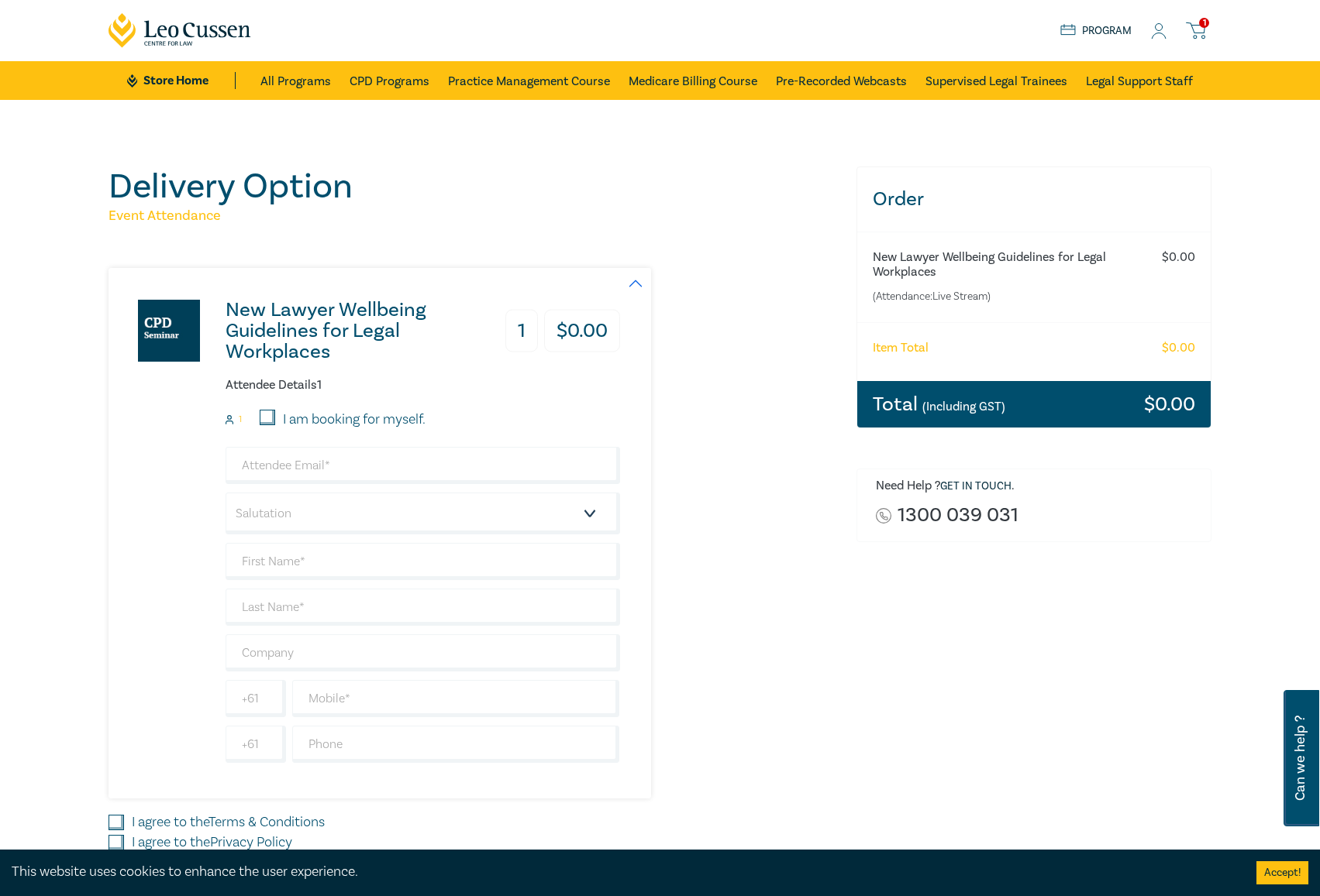
click at [278, 417] on div "I am booking for myself." at bounding box center [343, 420] width 165 height 20
click at [273, 416] on input "I am booking for myself." at bounding box center [267, 417] width 15 height 15
checkbox input "true"
type input "[EMAIL_ADDRESS][DOMAIN_NAME]"
type input "Talia"
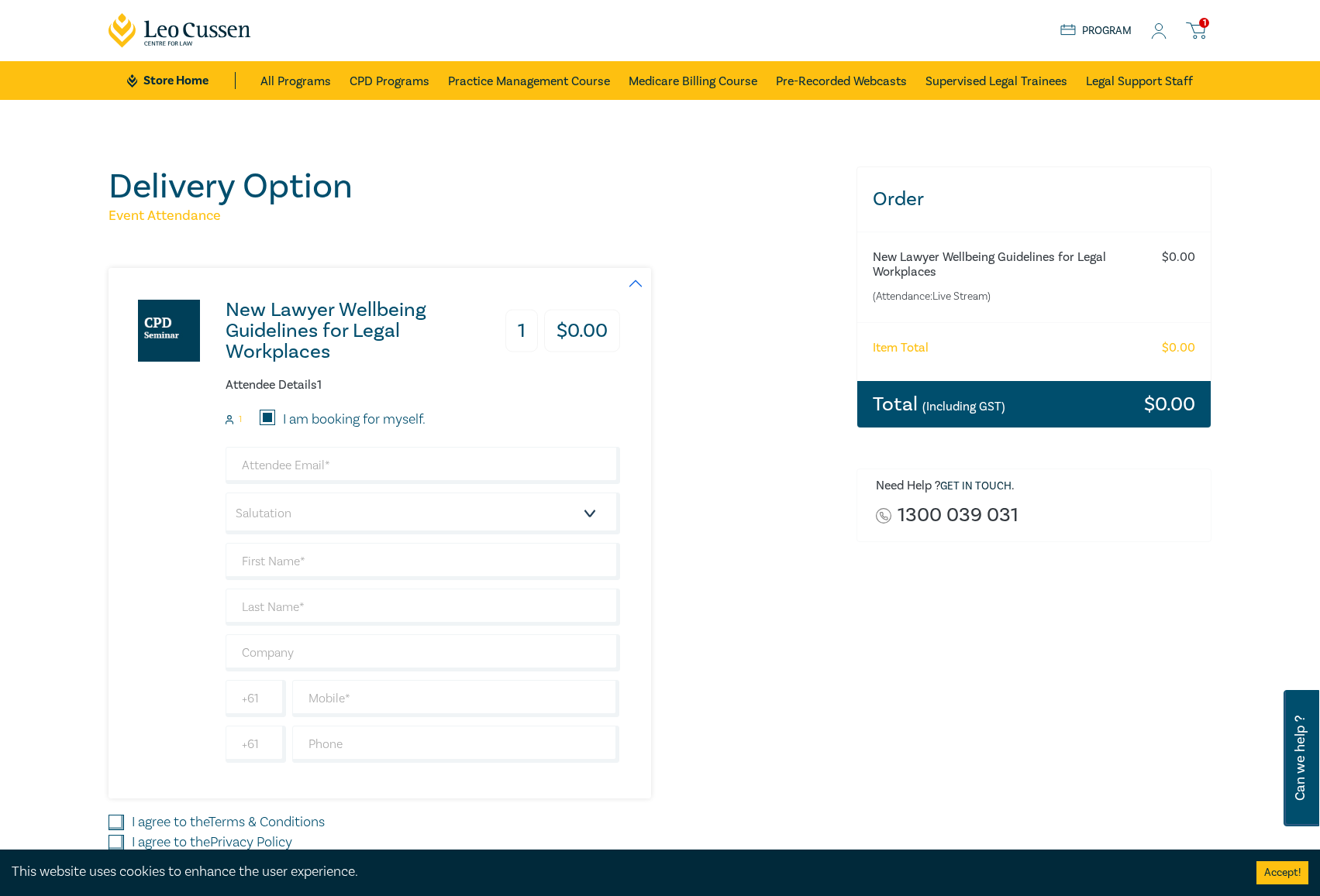
type input "[PERSON_NAME]"
type input "487473370"
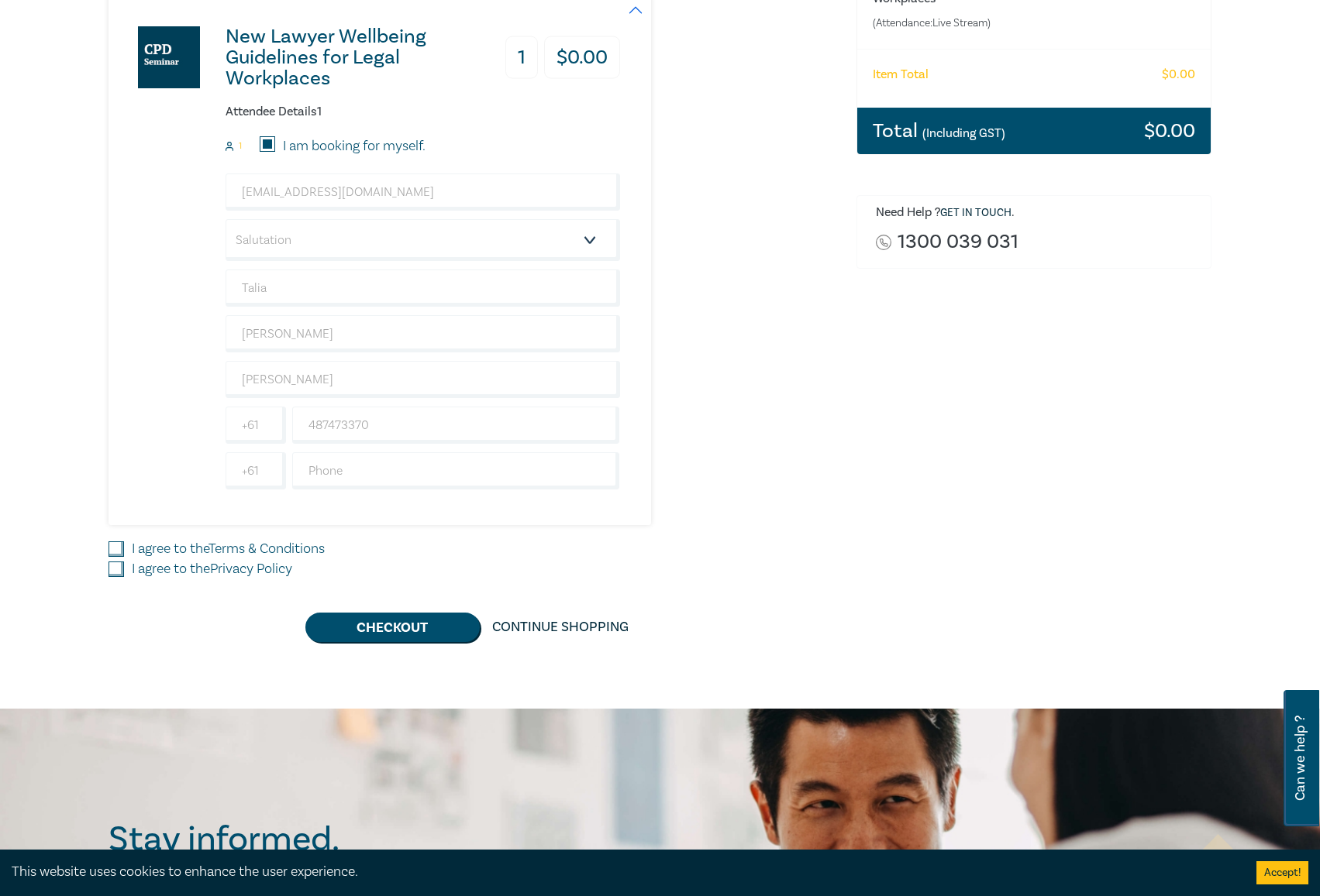
scroll to position [310, 0]
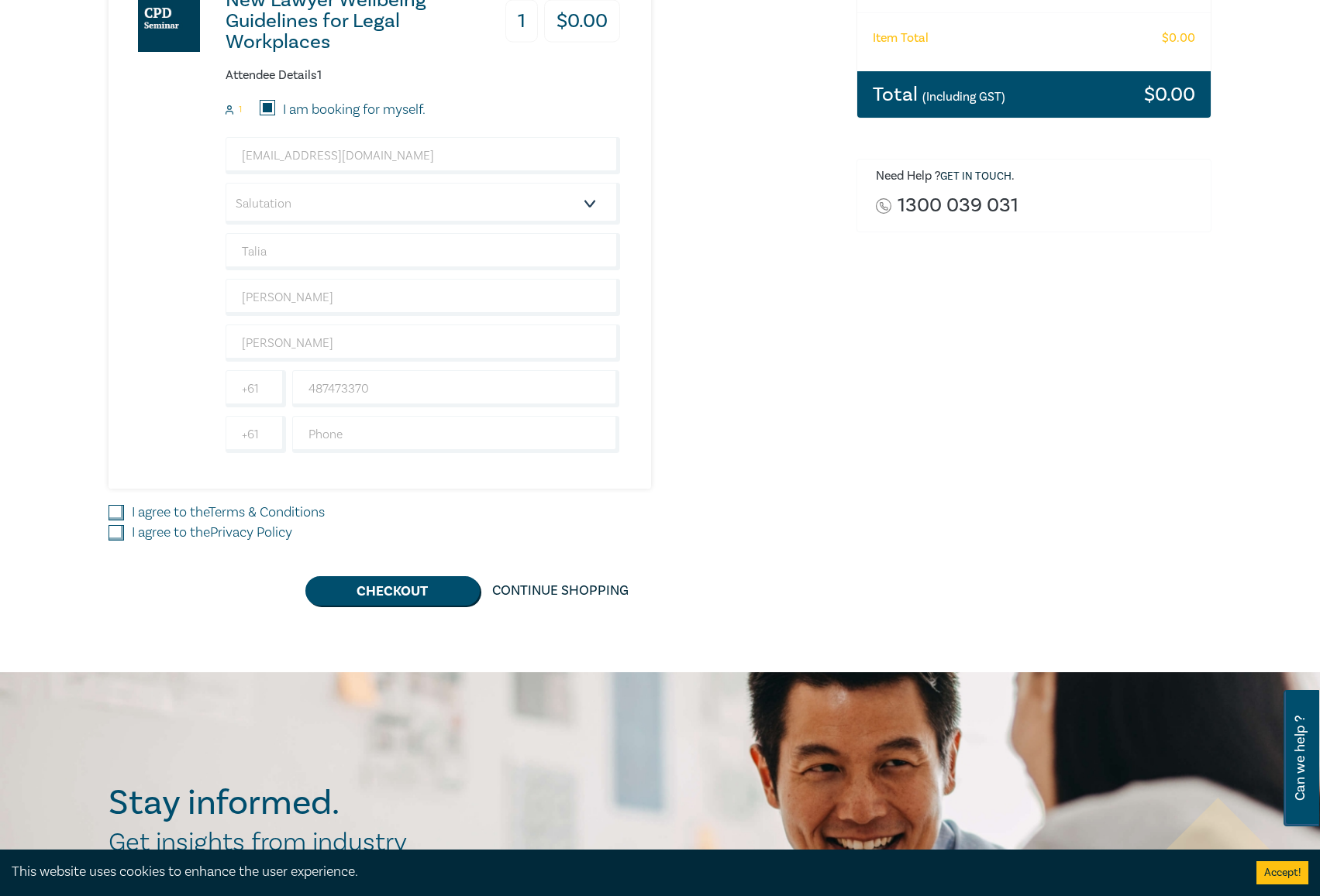
click at [146, 515] on label "I agree to the Terms & Conditions" at bounding box center [228, 512] width 193 height 20
click at [124, 515] on input "I agree to the Terms & Conditions" at bounding box center [116, 512] width 15 height 15
checkbox input "true"
click at [132, 529] on label "I agree to the Privacy Policy" at bounding box center [212, 533] width 160 height 20
click at [124, 529] on input "I agree to the Privacy Policy" at bounding box center [116, 532] width 15 height 15
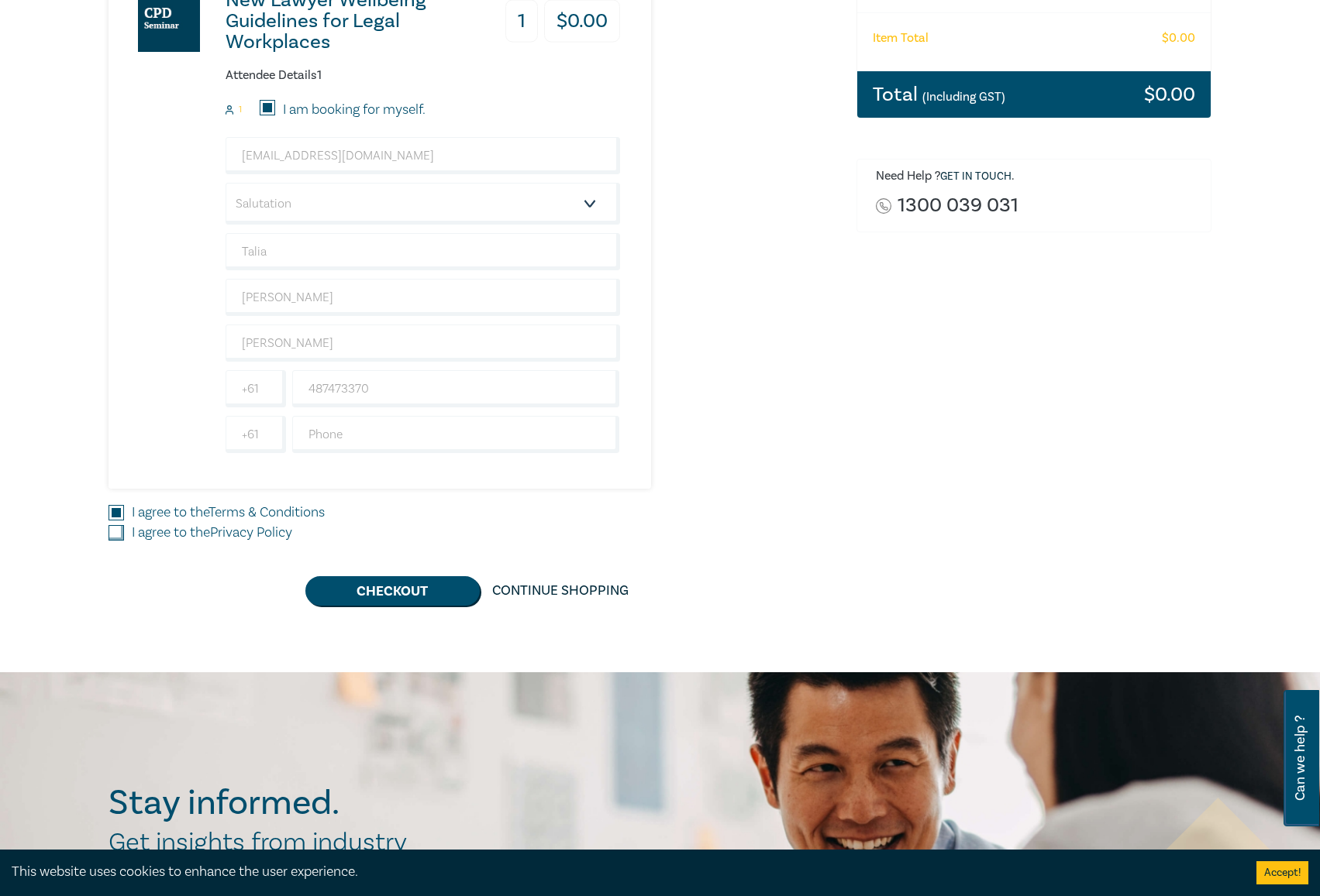
checkbox input "true"
click at [322, 581] on button "Checkout" at bounding box center [393, 590] width 174 height 30
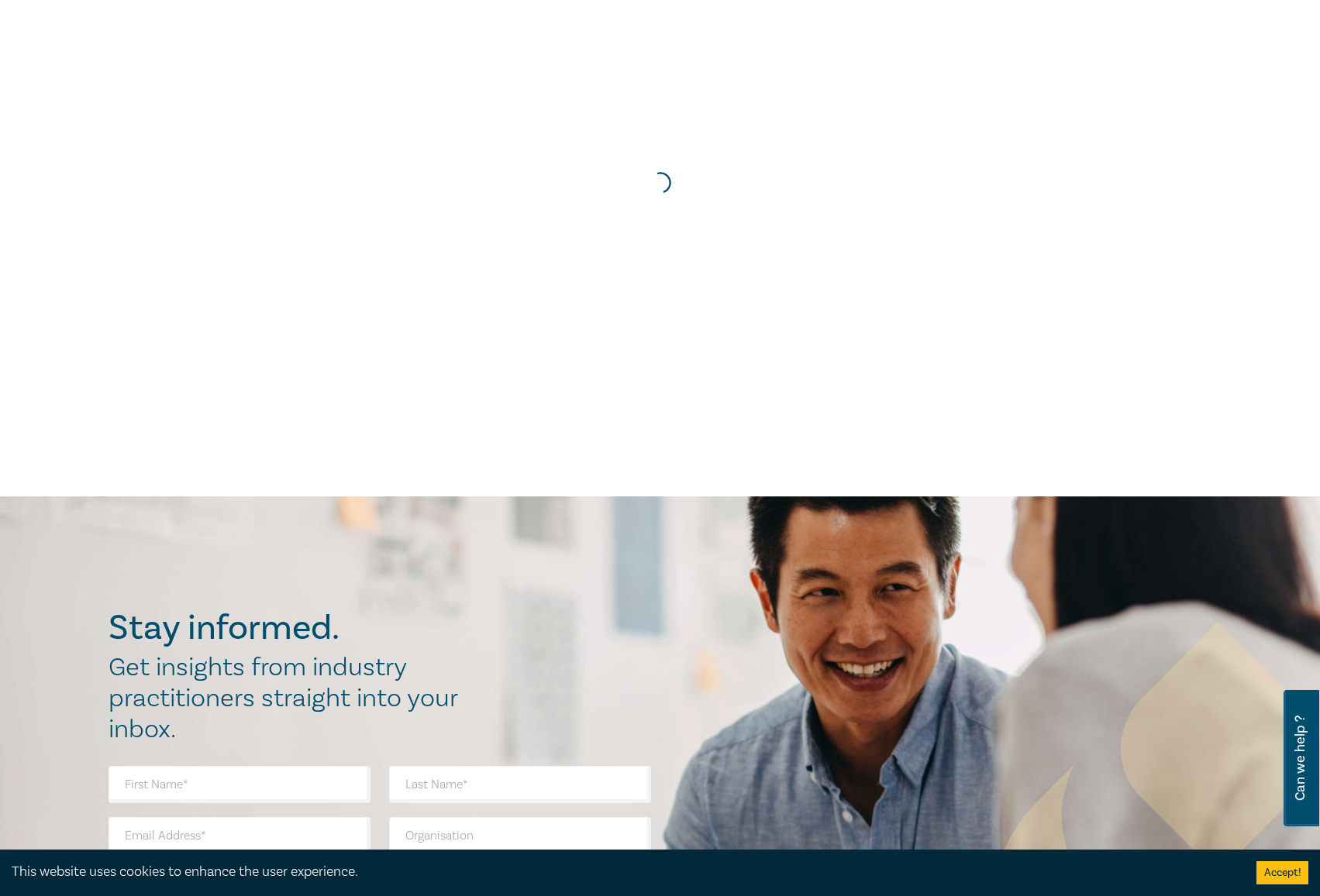
scroll to position [0, 0]
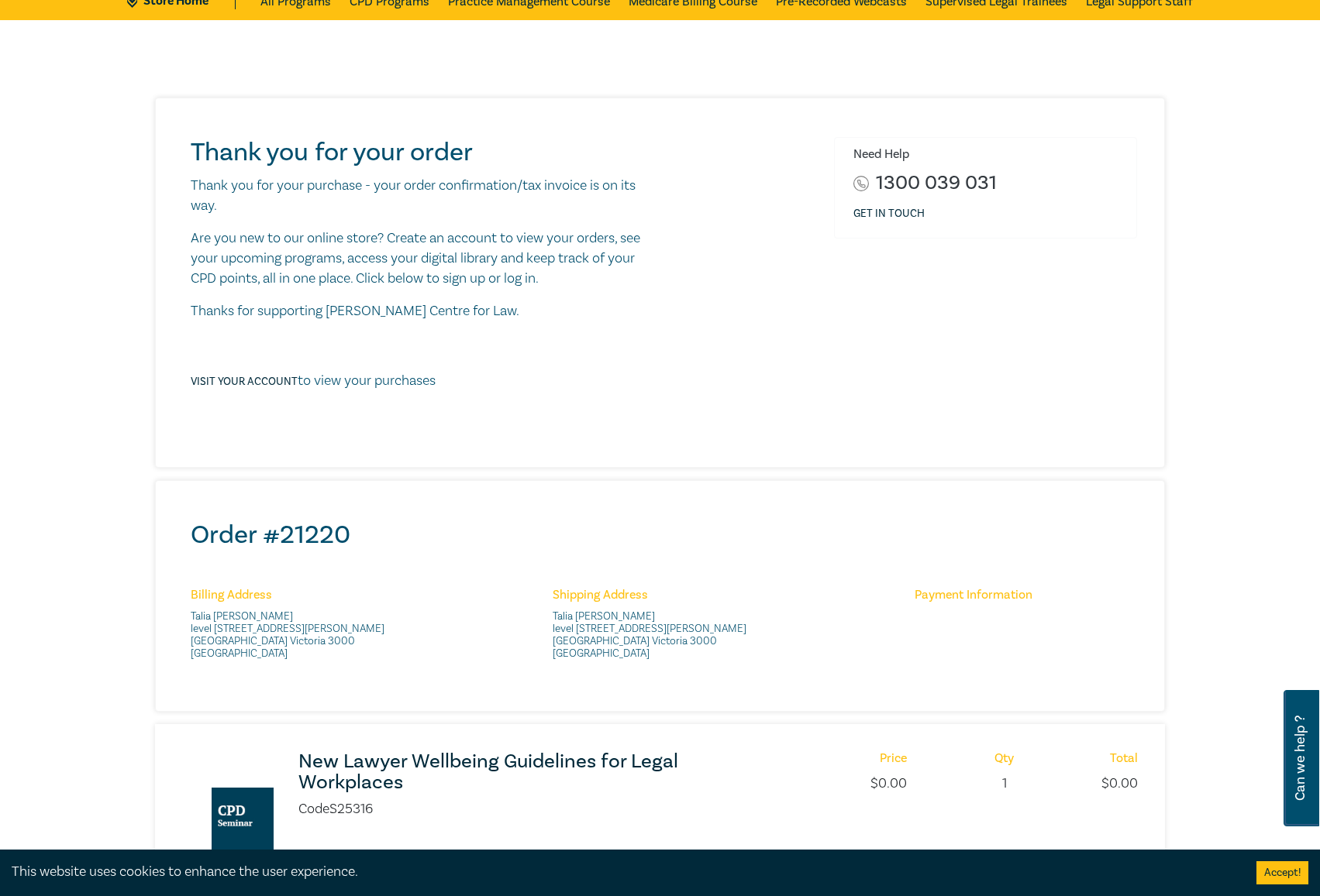
scroll to position [310, 0]
